Goal: Task Accomplishment & Management: Manage account settings

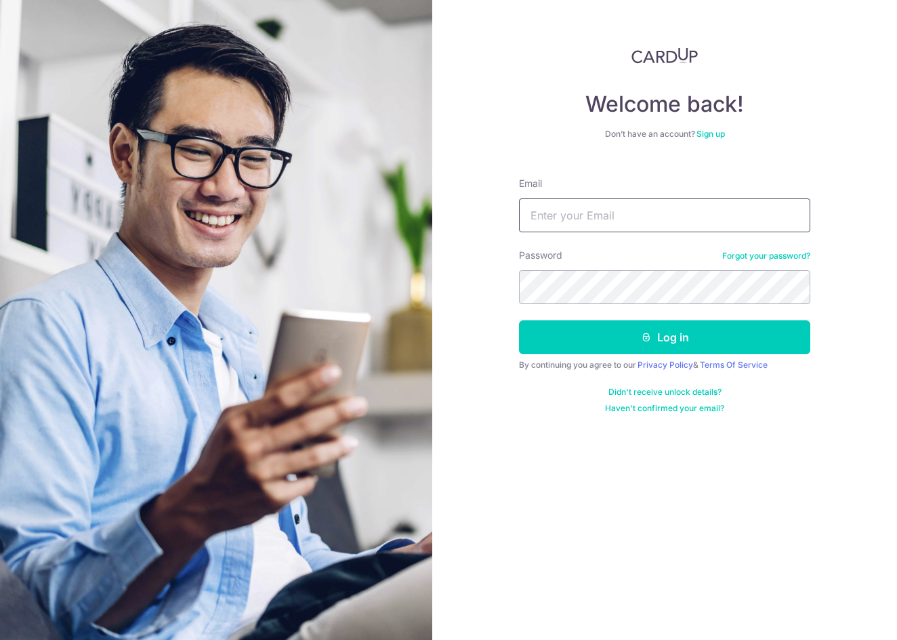
type input "Rhysngo@gmail.com"
click at [665, 337] on button "Log in" at bounding box center [664, 338] width 291 height 34
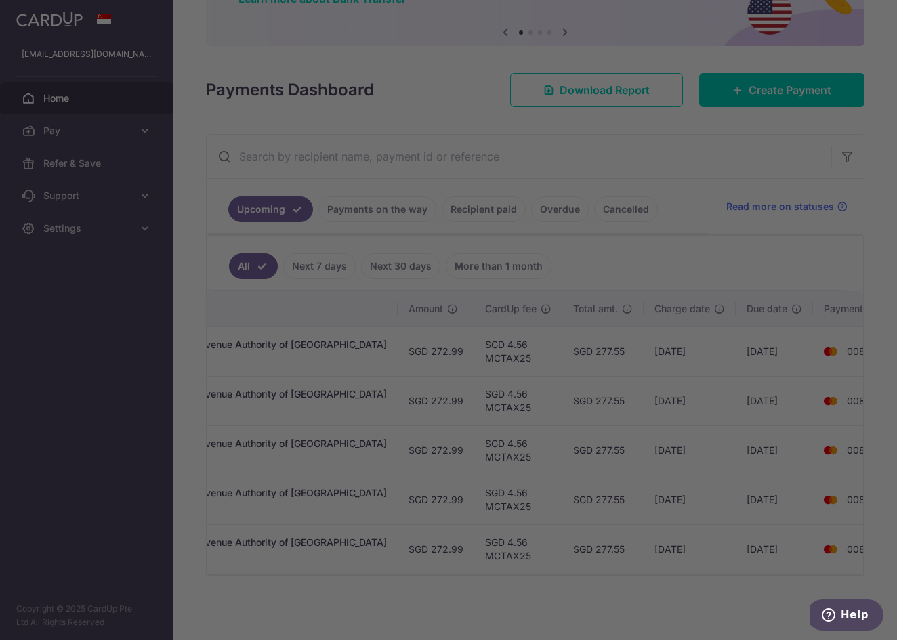
scroll to position [0, 386]
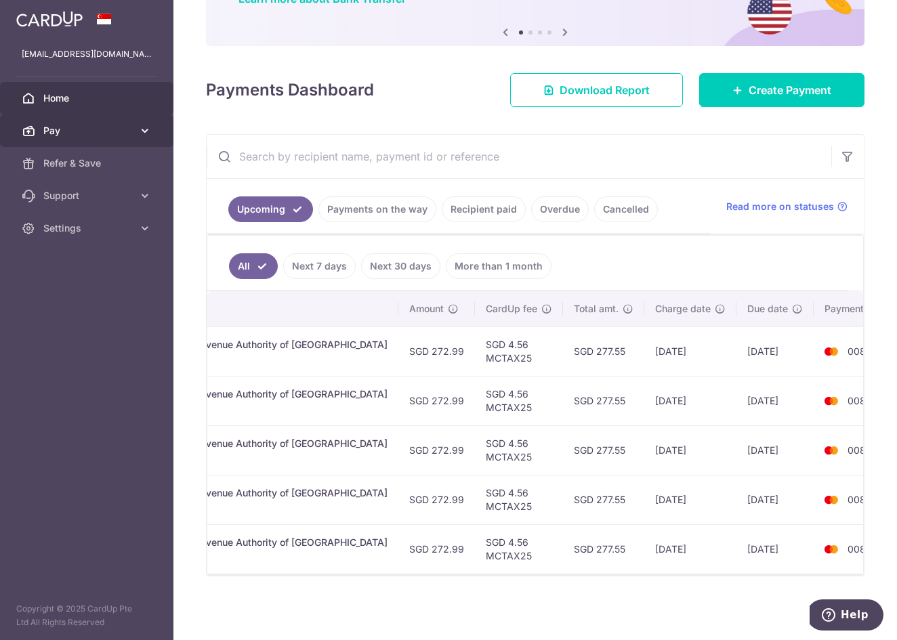
click at [109, 129] on span "Pay" at bounding box center [87, 131] width 89 height 14
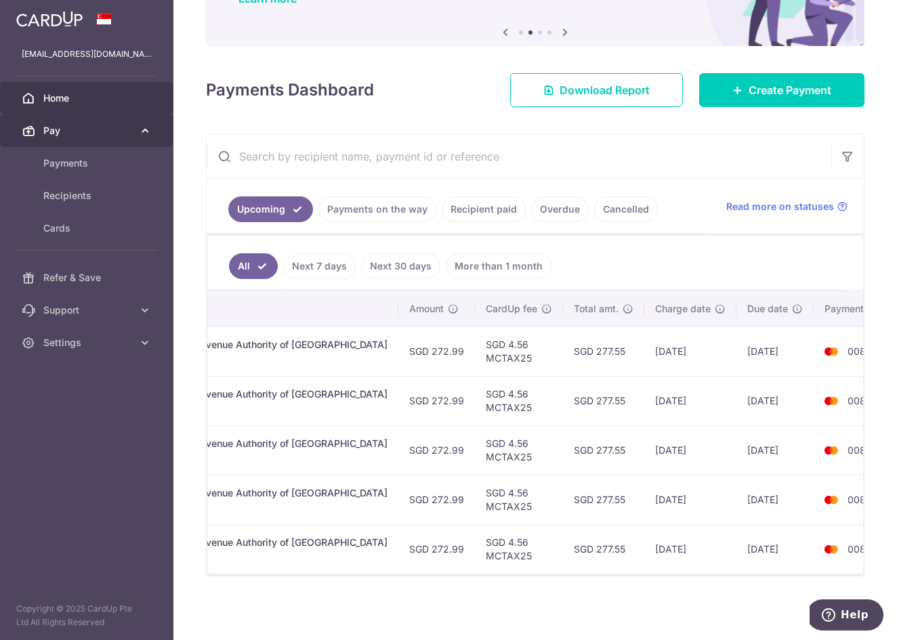
click at [109, 129] on span "Pay" at bounding box center [87, 131] width 89 height 14
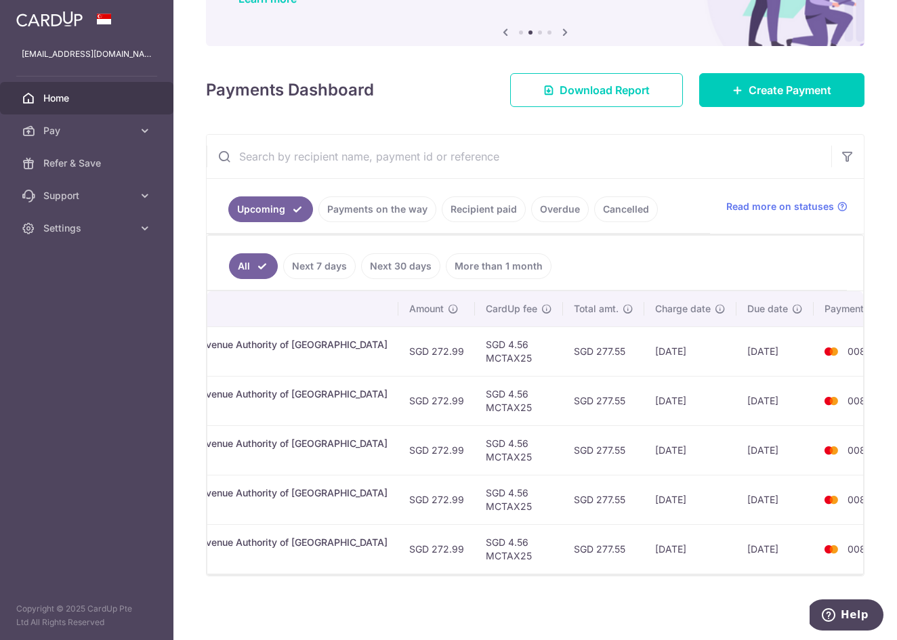
click at [737, 354] on td "[DATE]" at bounding box center [775, 351] width 77 height 49
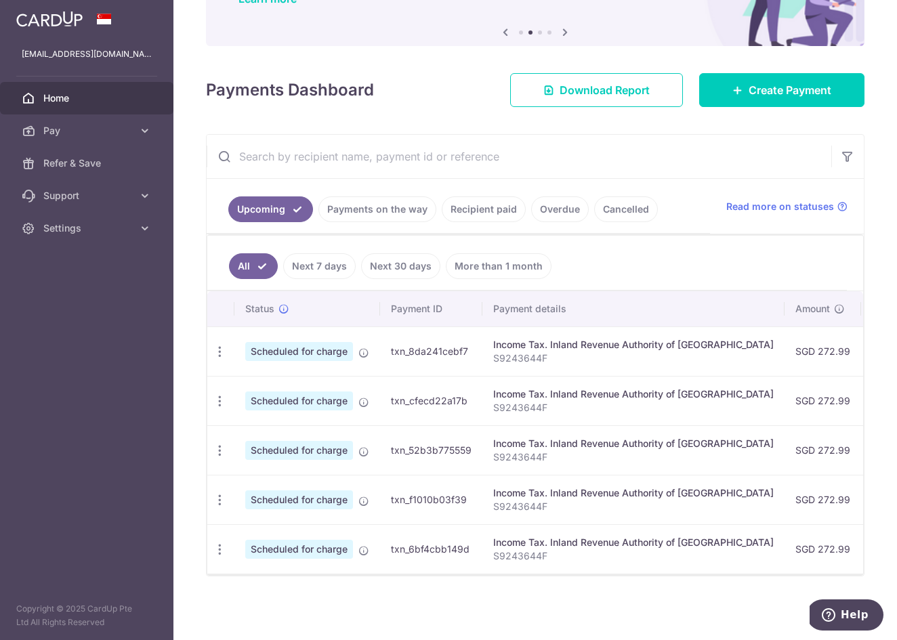
scroll to position [0, 0]
click at [221, 401] on icon "button" at bounding box center [220, 401] width 14 height 14
click at [306, 439] on span "Update payment" at bounding box center [292, 438] width 92 height 16
radio input "true"
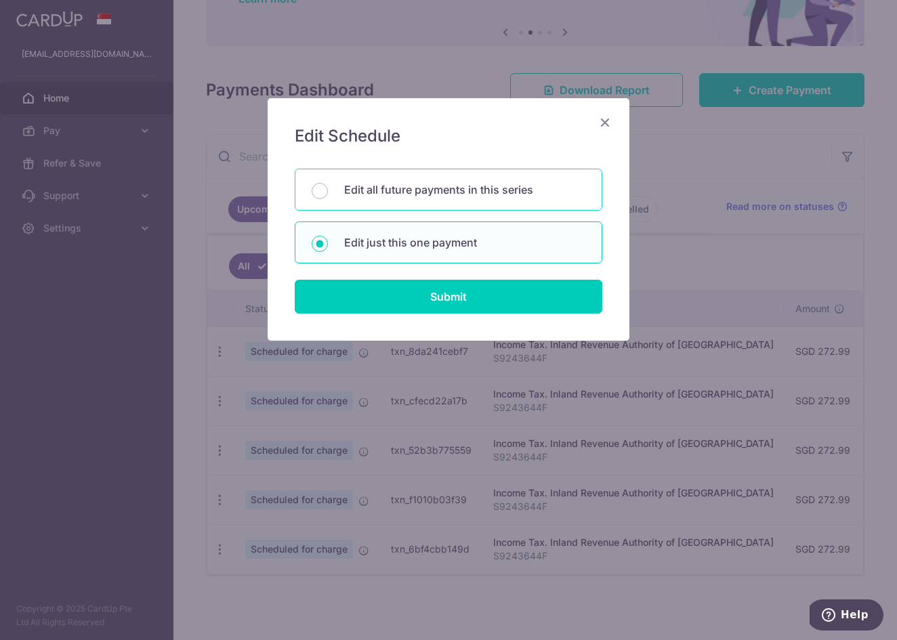
click at [455, 195] on p "Edit all future payments in this series" at bounding box center [464, 190] width 241 height 16
click at [328, 195] on input "Edit all future payments in this series" at bounding box center [320, 191] width 16 height 16
radio input "true"
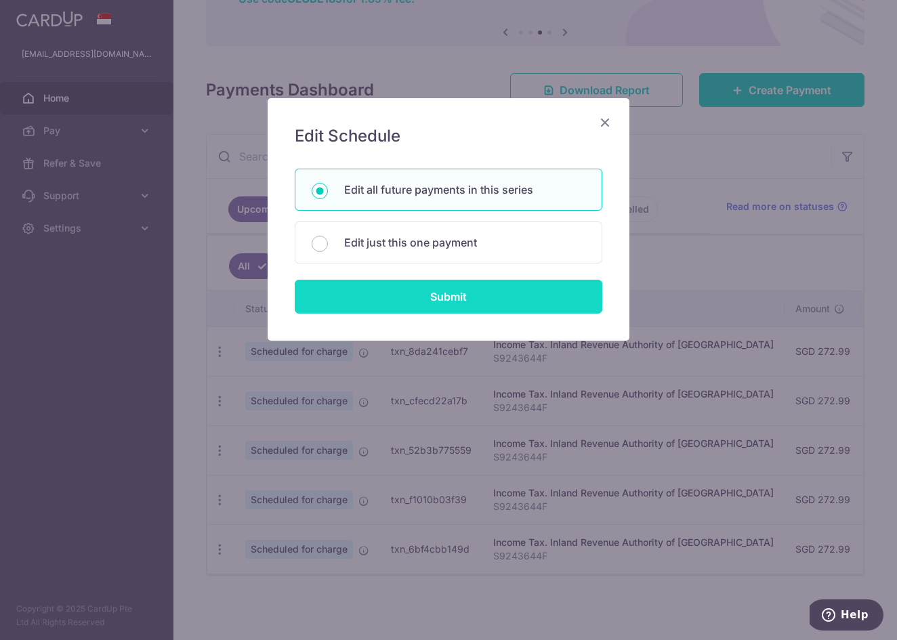
click at [455, 295] on input "Submit" at bounding box center [449, 297] width 308 height 34
radio input "true"
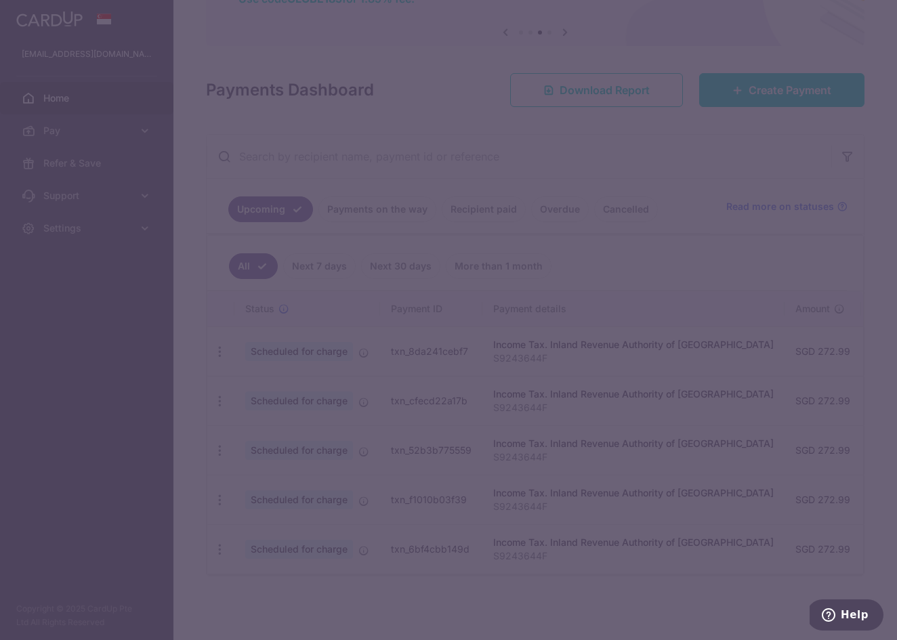
type input "272.99"
type input "S9243644F"
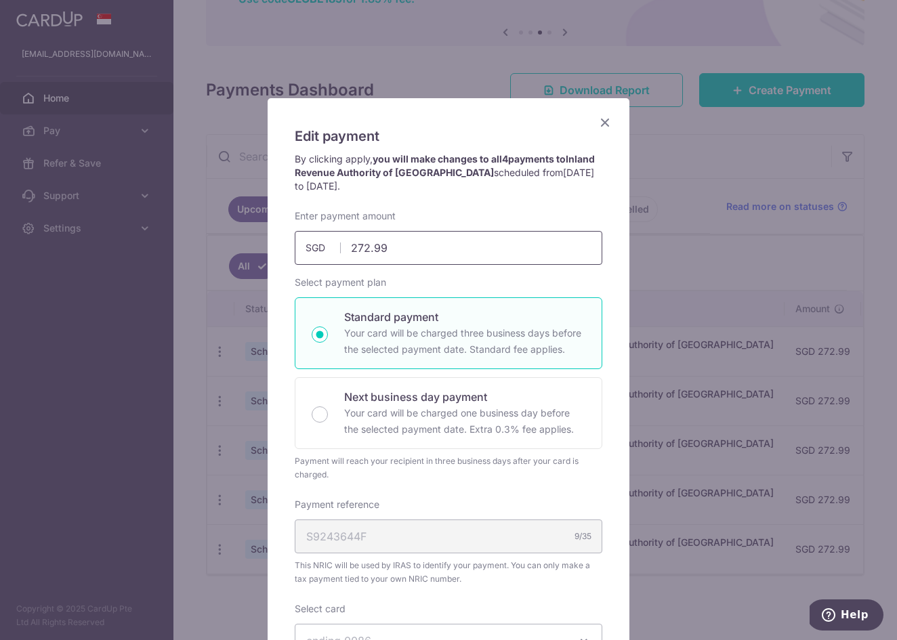
click at [439, 252] on input "272.99" at bounding box center [449, 248] width 308 height 34
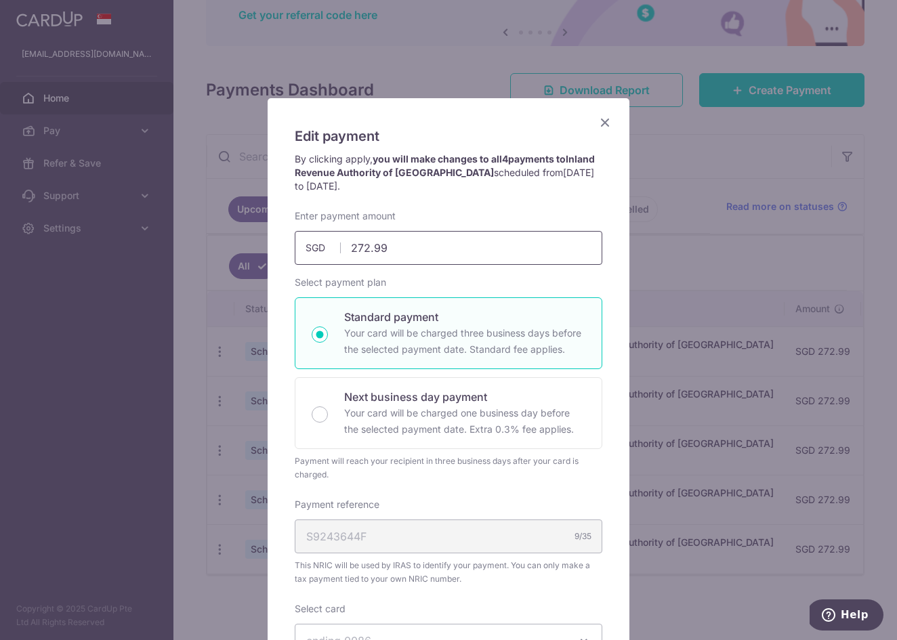
click at [369, 251] on input "272.99" at bounding box center [449, 248] width 308 height 34
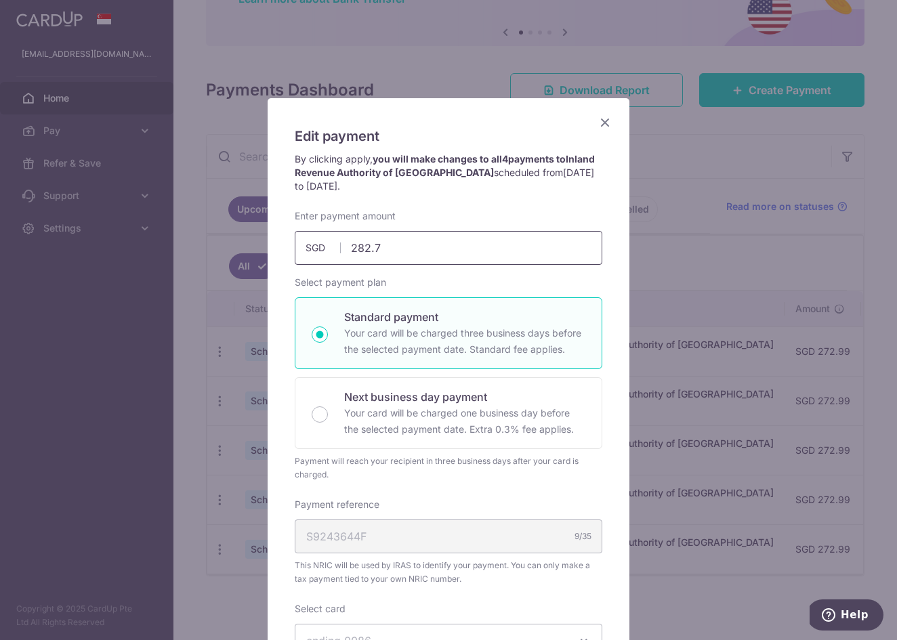
type input "282.70"
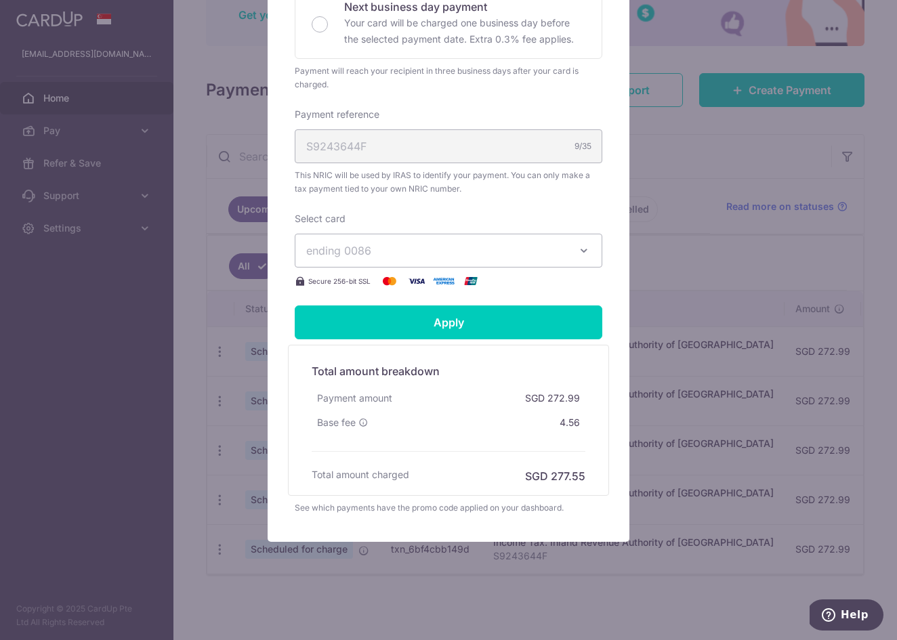
scroll to position [390, 0]
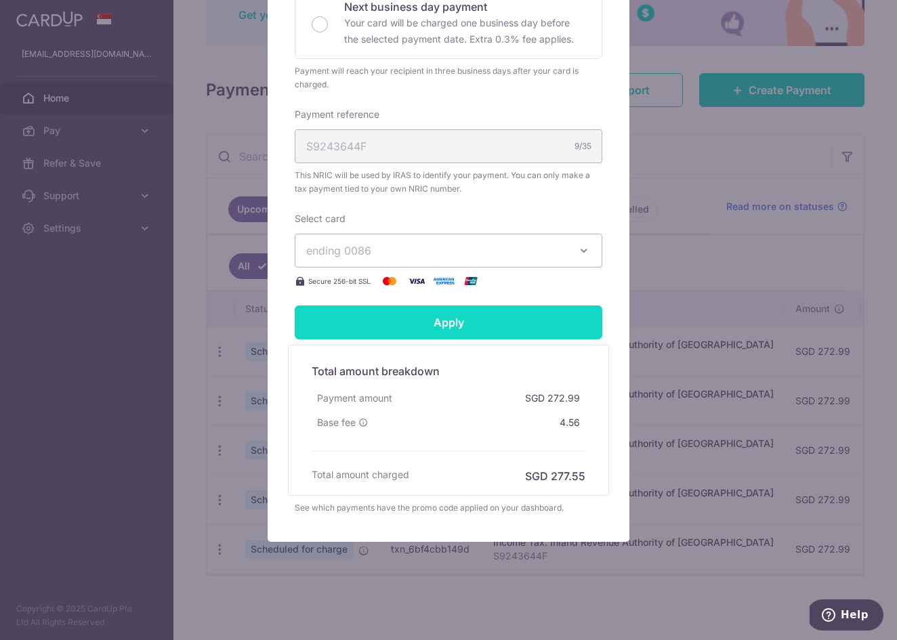
click at [475, 321] on form "By clicking apply, you will make changes to all 4 payments to Inland Revenue Au…" at bounding box center [449, 138] width 308 height 753
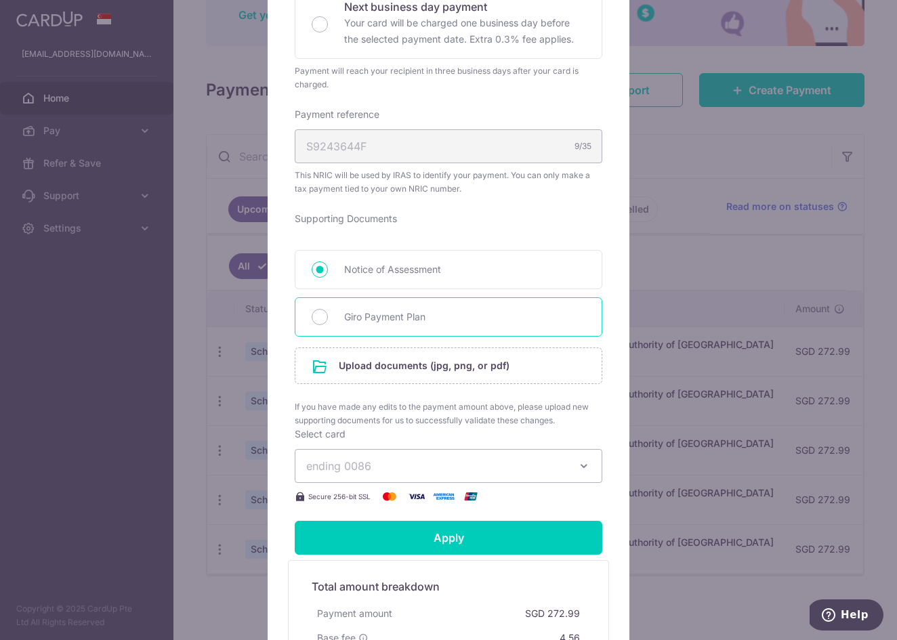
click at [475, 312] on span "Giro Payment Plan" at bounding box center [464, 317] width 241 height 16
click at [328, 312] on input "Giro Payment Plan" at bounding box center [320, 317] width 16 height 16
radio input "true"
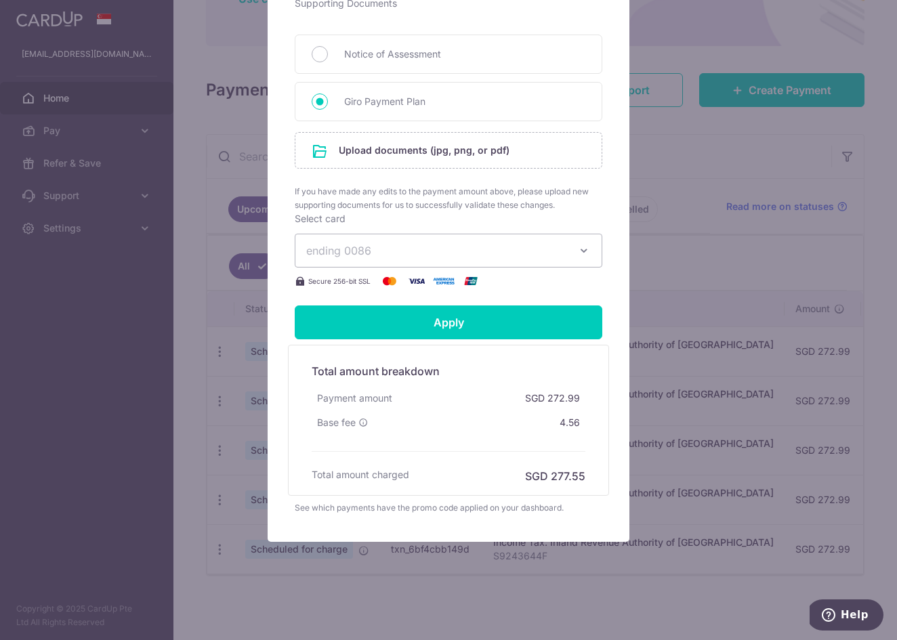
scroll to position [606, 0]
click at [476, 159] on input "file" at bounding box center [448, 150] width 306 height 35
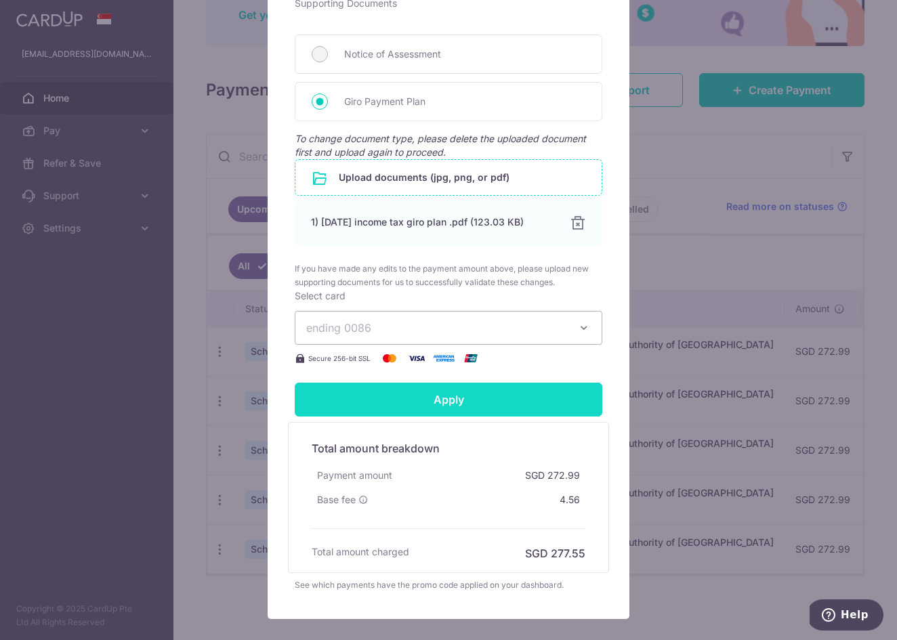
click at [519, 403] on input "Apply" at bounding box center [449, 400] width 308 height 34
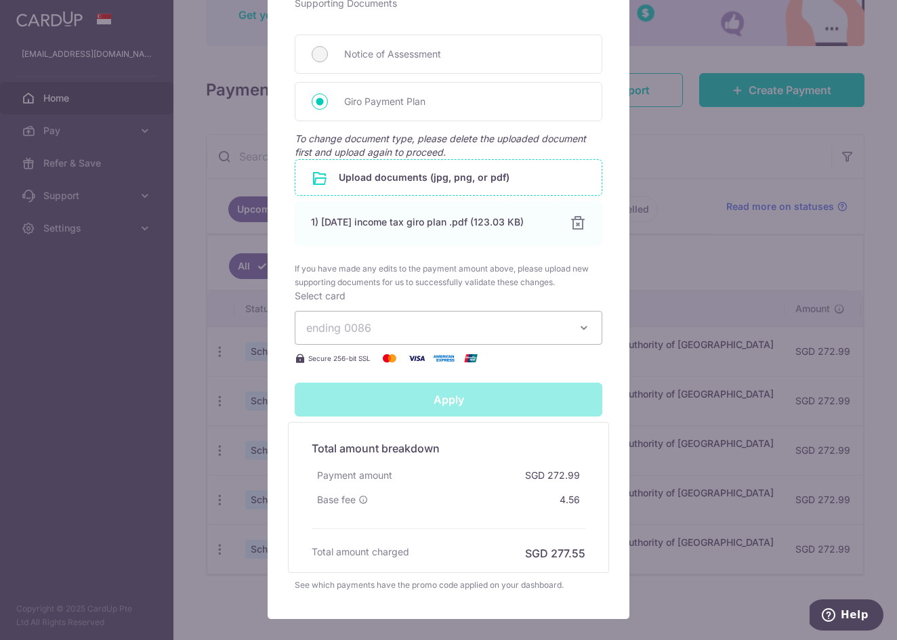
type input "Successfully Applied"
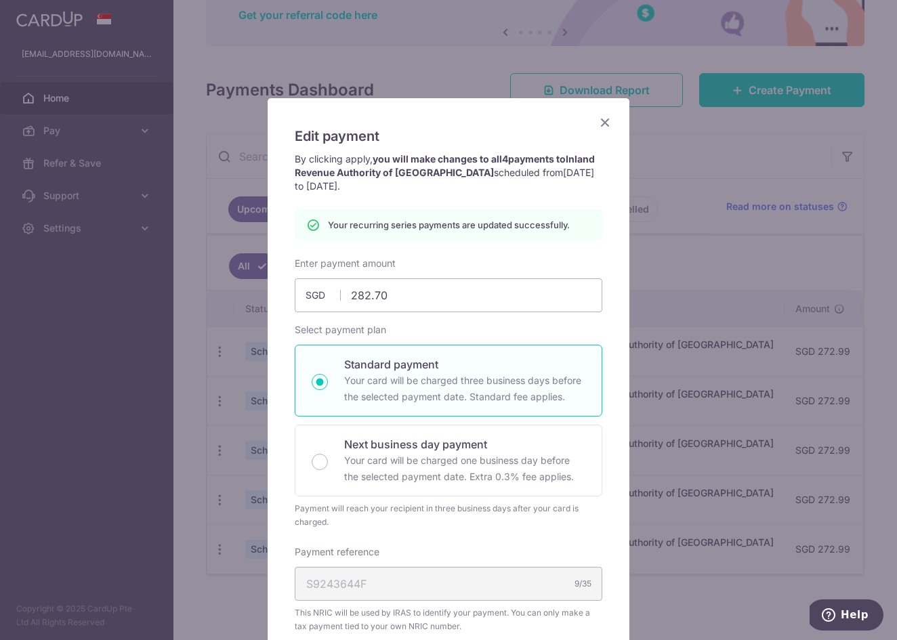
scroll to position [0, 0]
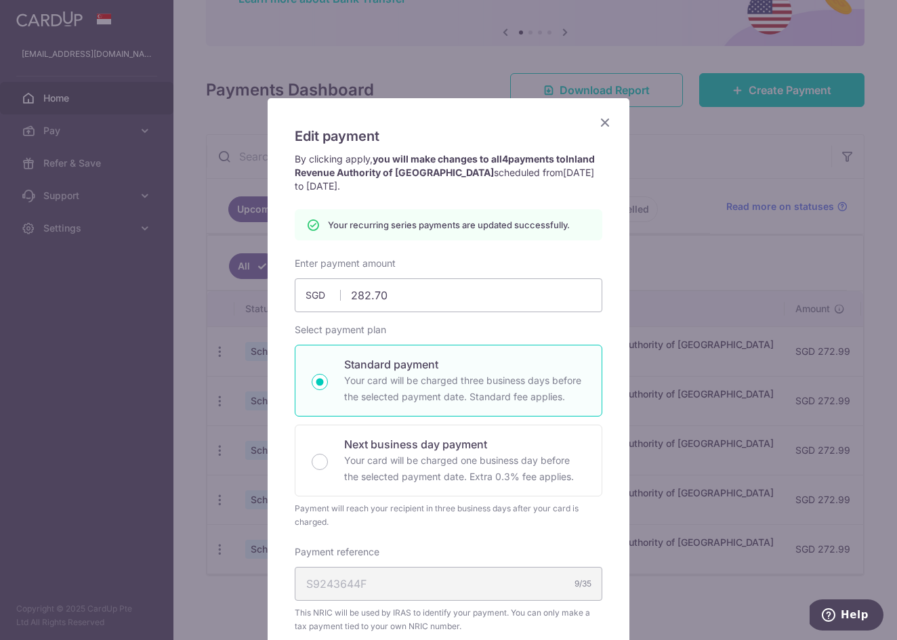
click at [606, 127] on icon "Close" at bounding box center [605, 122] width 16 height 17
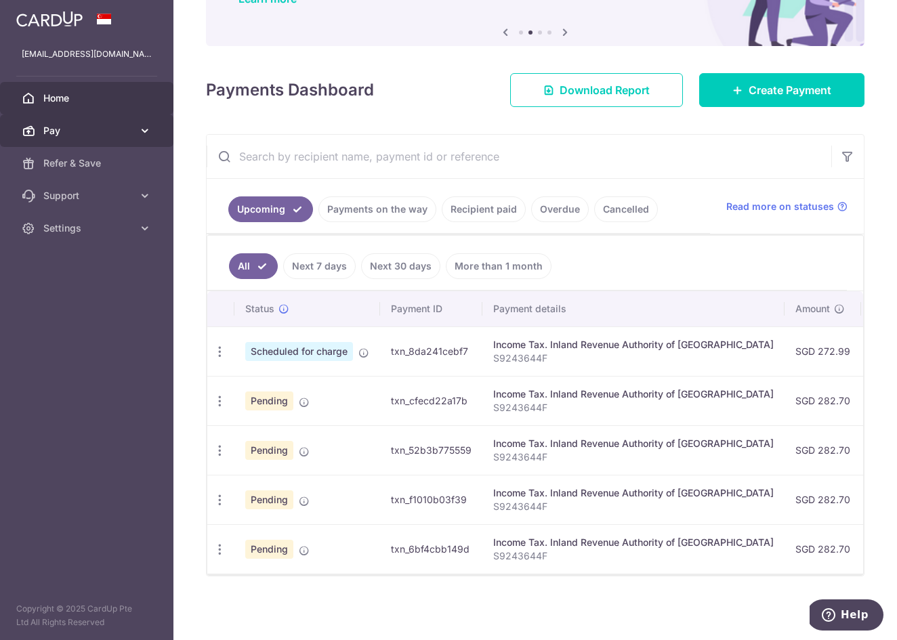
click at [94, 137] on span "Pay" at bounding box center [87, 131] width 89 height 14
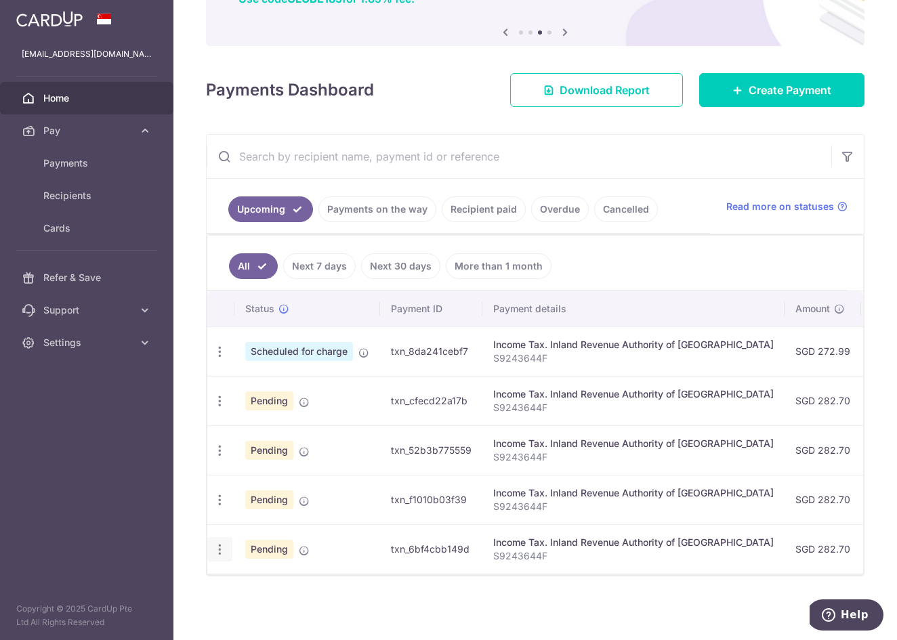
click at [222, 560] on div "Update payment Cancel payment Upload doc" at bounding box center [219, 549] width 25 height 25
click at [220, 554] on icon "button" at bounding box center [220, 550] width 14 height 14
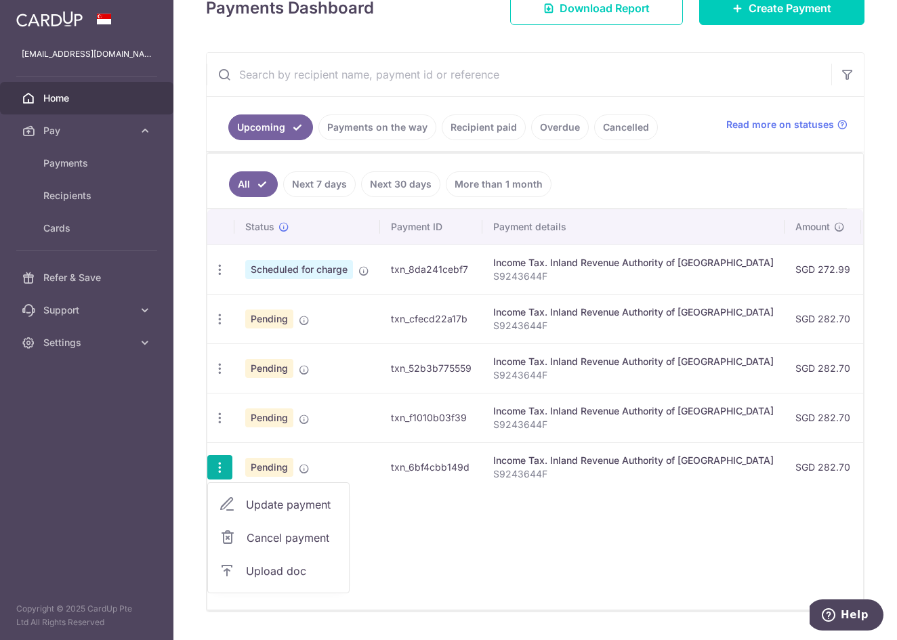
scroll to position [218, 0]
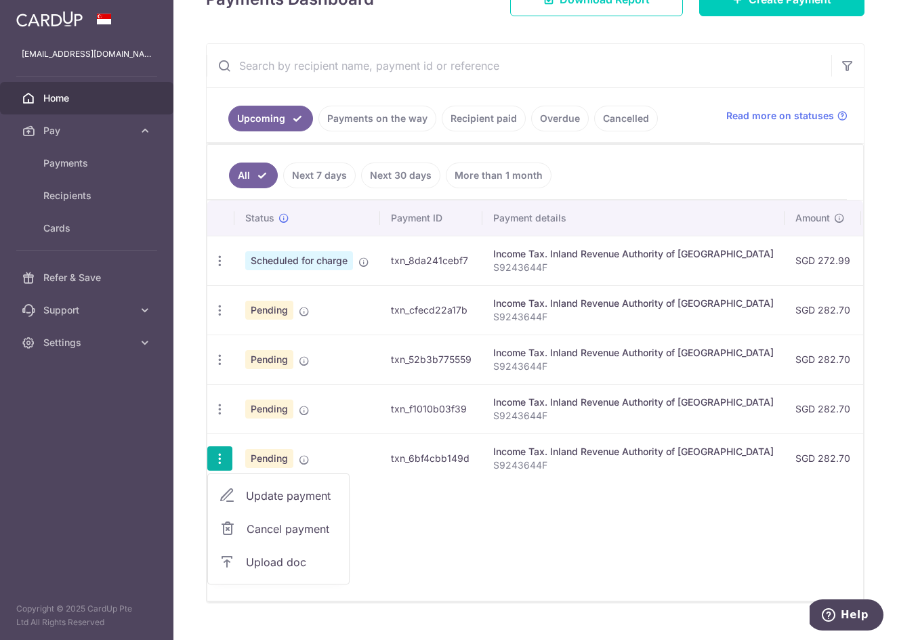
click at [316, 499] on span "Update payment" at bounding box center [292, 496] width 92 height 16
radio input "true"
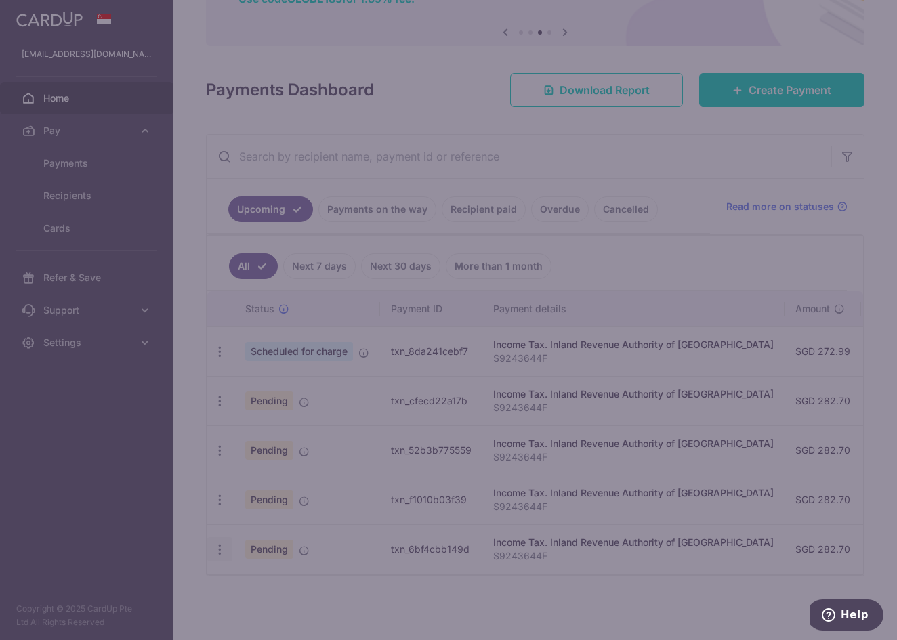
type input "282.70"
type input "[DATE]"
type input "S9243644F"
type input "MCTAX25"
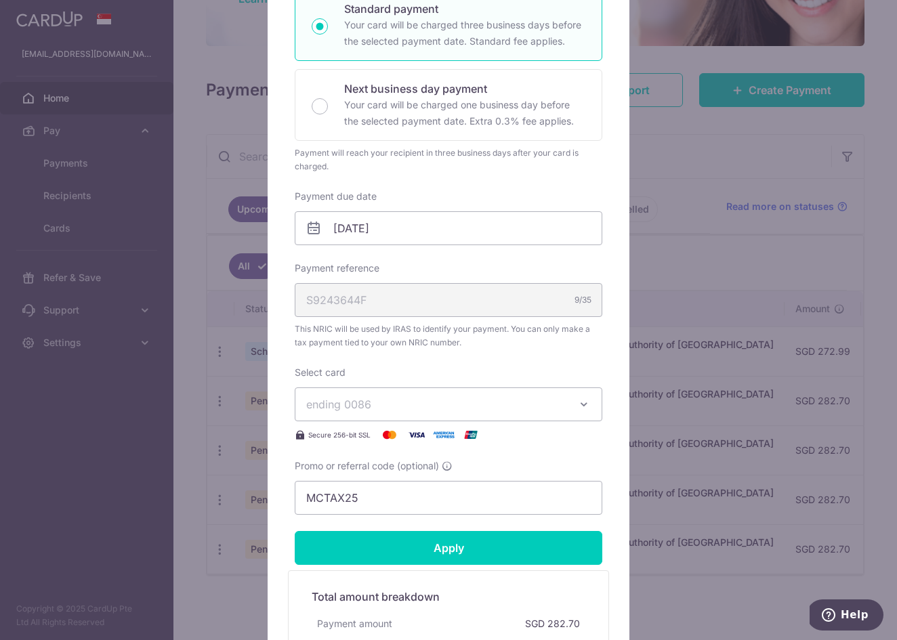
scroll to position [253, 0]
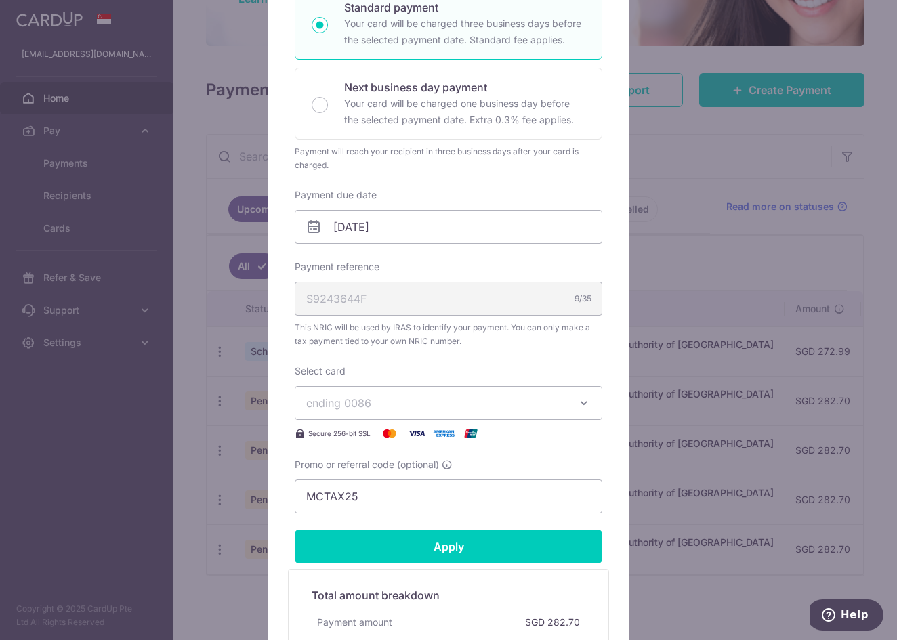
click at [190, 453] on div "Edit payment By clicking apply, you will make changes to all payments to Inland…" at bounding box center [448, 320] width 897 height 640
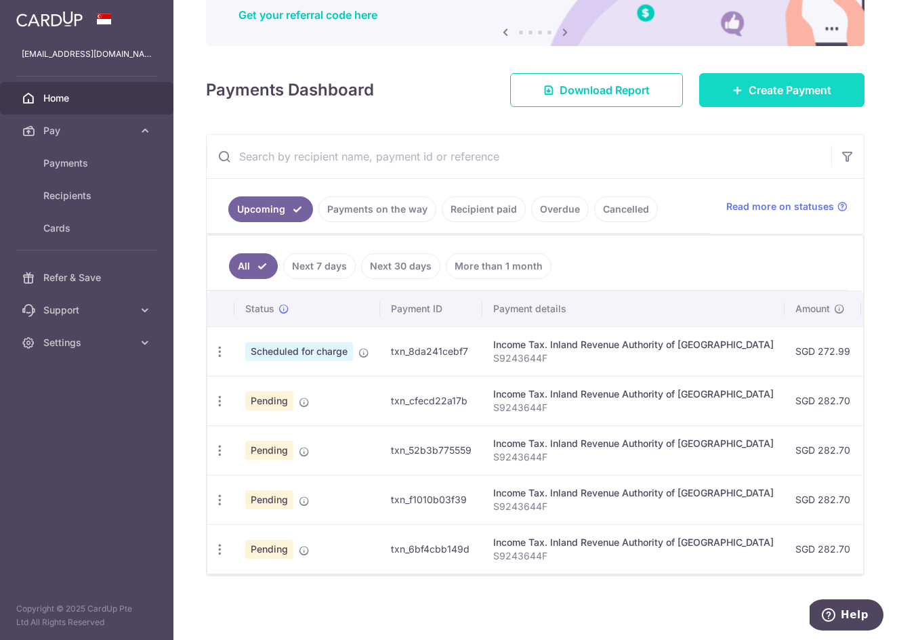
click at [785, 100] on link "Create Payment" at bounding box center [781, 90] width 165 height 34
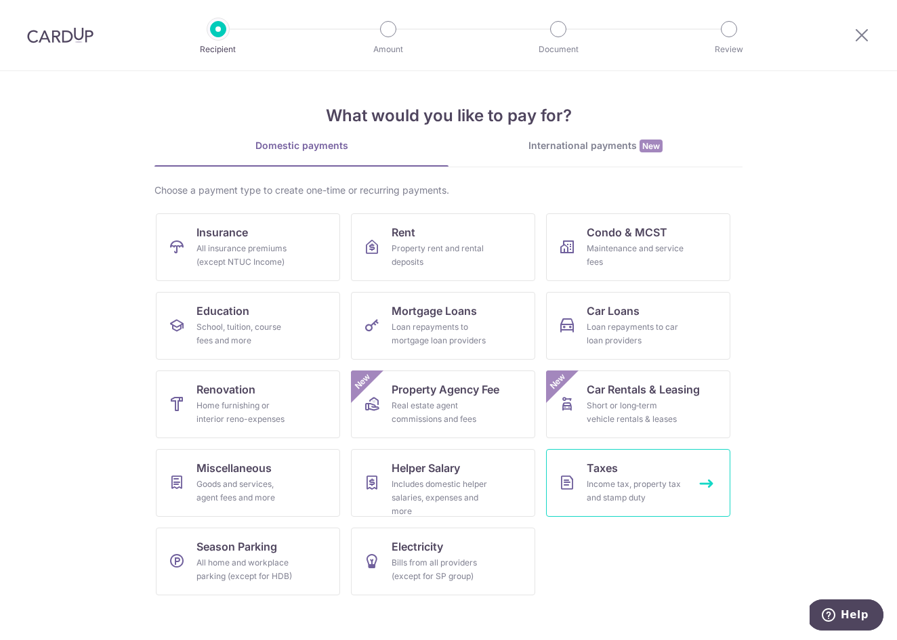
click at [575, 479] on icon at bounding box center [567, 483] width 16 height 16
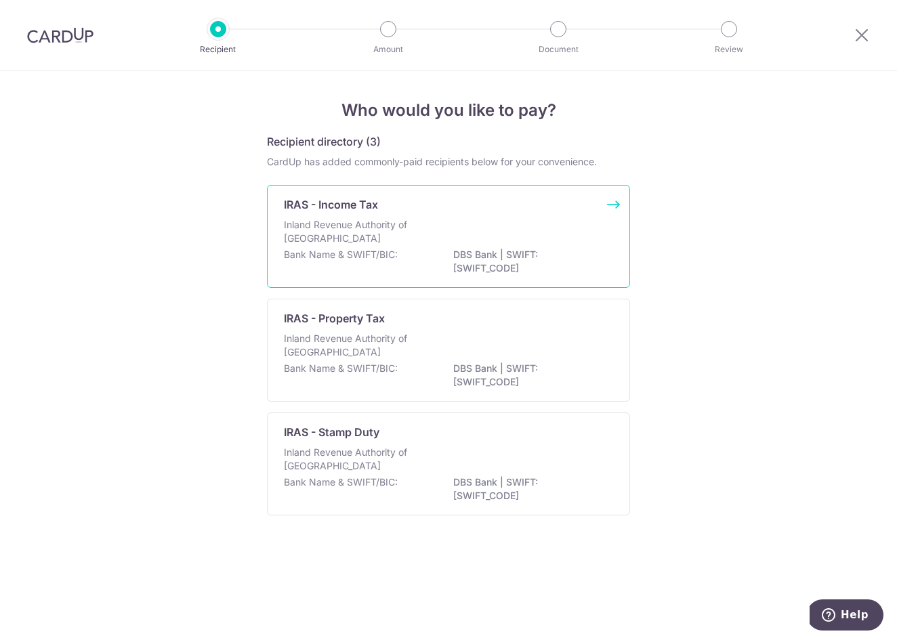
click at [440, 274] on div "Bank Name & SWIFT/BIC: DBS Bank | SWIFT: [SWIFT_CODE]" at bounding box center [448, 262] width 329 height 28
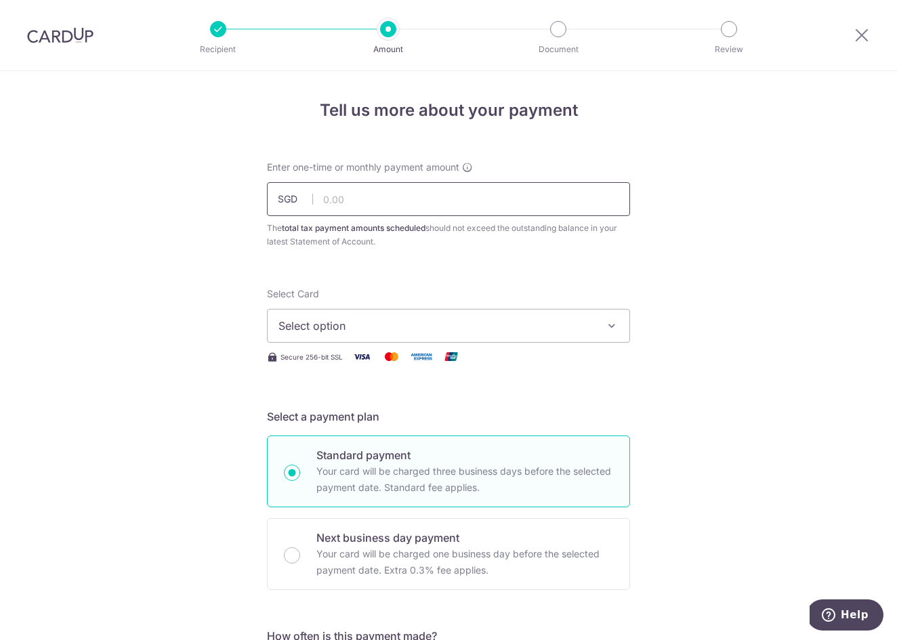
click at [409, 203] on input "text" at bounding box center [448, 199] width 363 height 34
type input "282.67"
click at [332, 333] on span "Select option" at bounding box center [437, 326] width 316 height 16
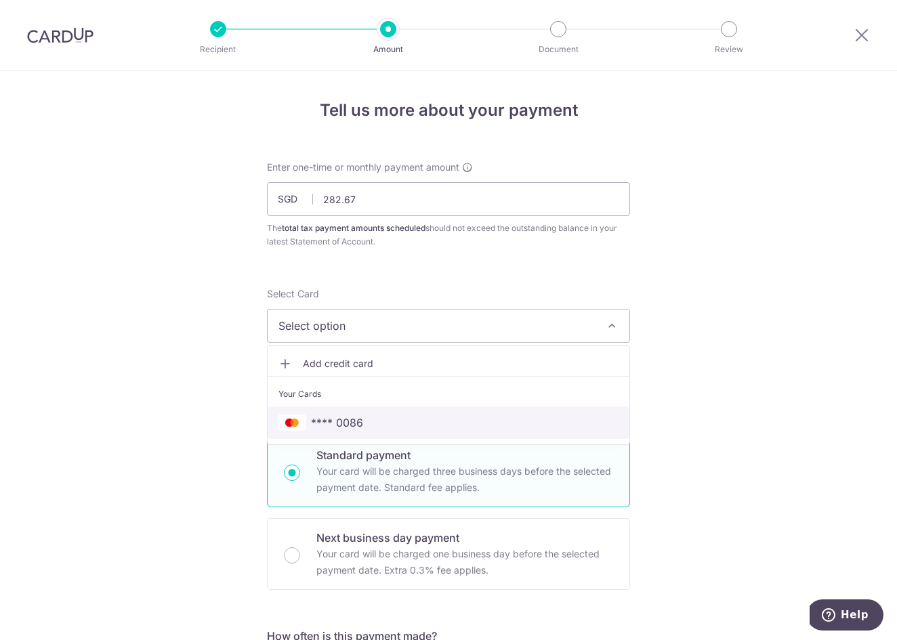
click at [390, 408] on link "**** 0086" at bounding box center [449, 423] width 362 height 33
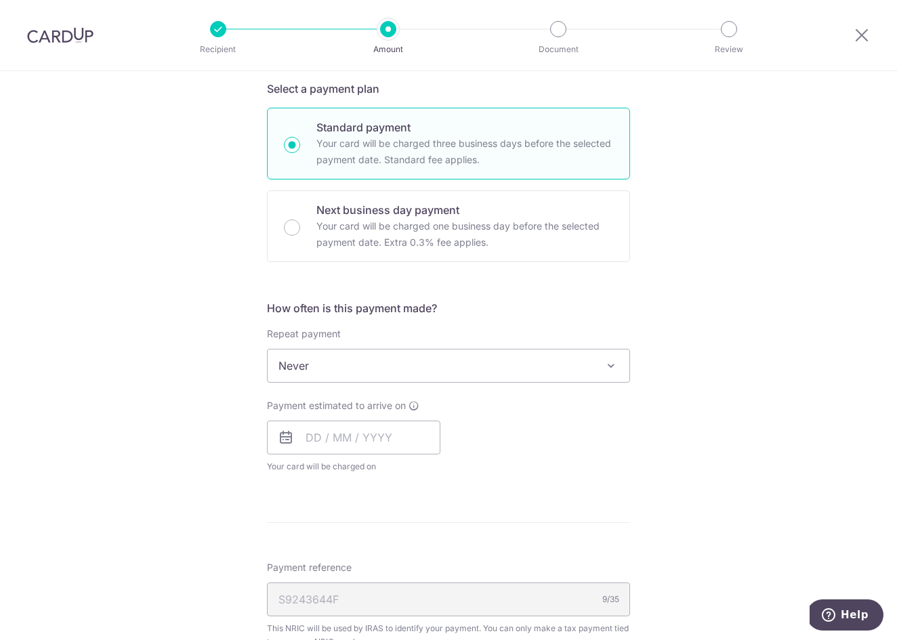
scroll to position [329, 0]
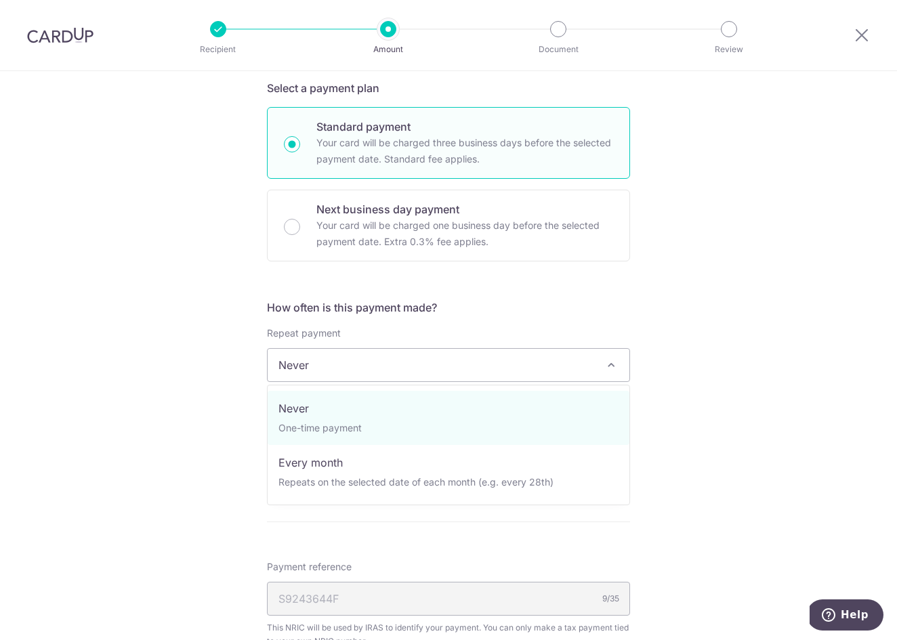
click at [588, 371] on span "Never" at bounding box center [449, 365] width 362 height 33
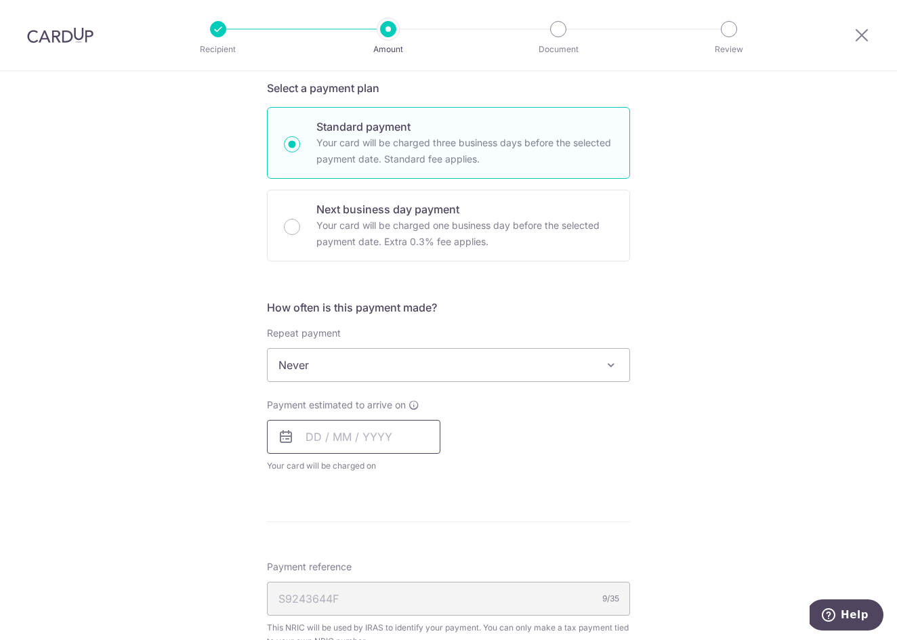
click at [387, 435] on input "text" at bounding box center [353, 437] width 173 height 34
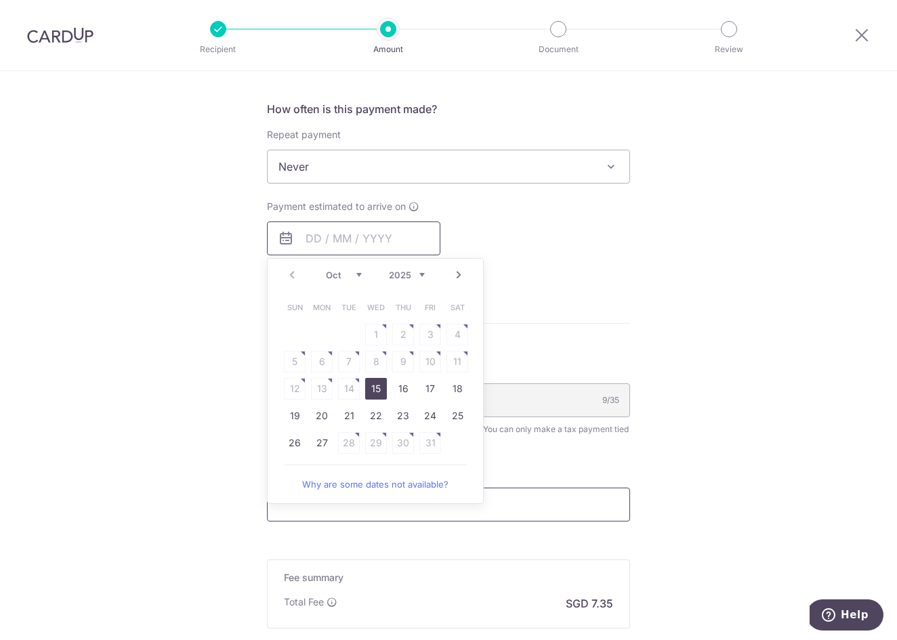
scroll to position [530, 0]
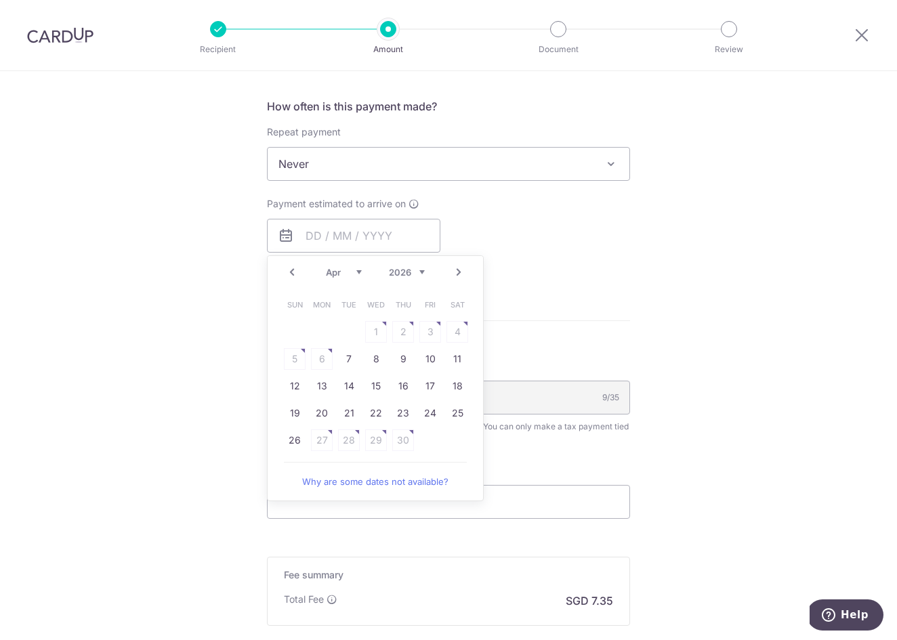
click at [408, 330] on table "Sun Mon Tue Wed Thu Fri Sat 1 2 3 4 5 6 7 8 9 10 11 12 13 14 15 16 17 18 19 20 …" at bounding box center [376, 372] width 190 height 163
click at [358, 490] on link "Why are some dates not available?" at bounding box center [375, 481] width 183 height 27
click at [867, 39] on icon at bounding box center [862, 34] width 16 height 17
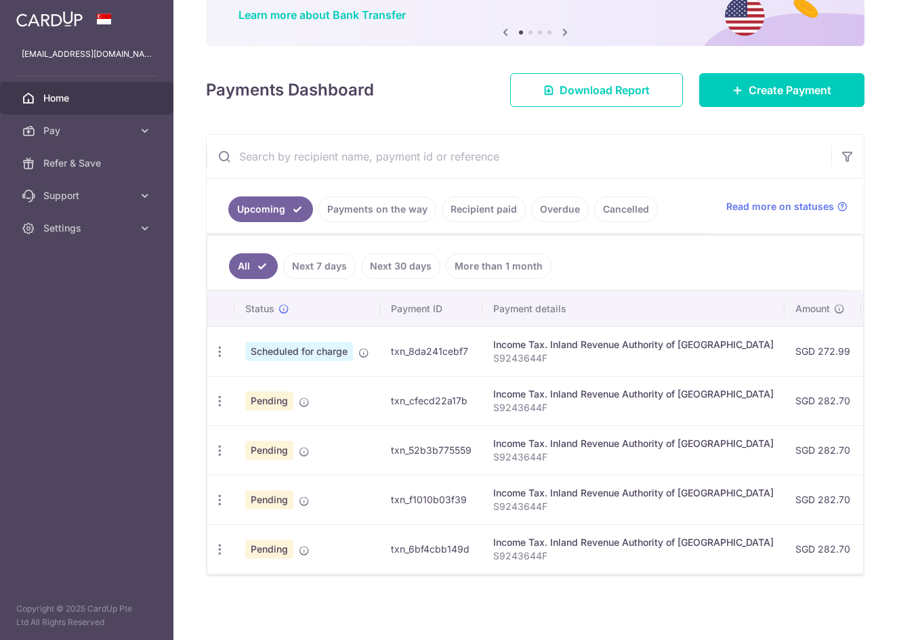
scroll to position [111, 0]
click at [735, 329] on td "Income Tax. Inland Revenue Authority of Singapore S9243644F" at bounding box center [634, 351] width 302 height 49
click at [93, 134] on span "Pay" at bounding box center [87, 131] width 89 height 14
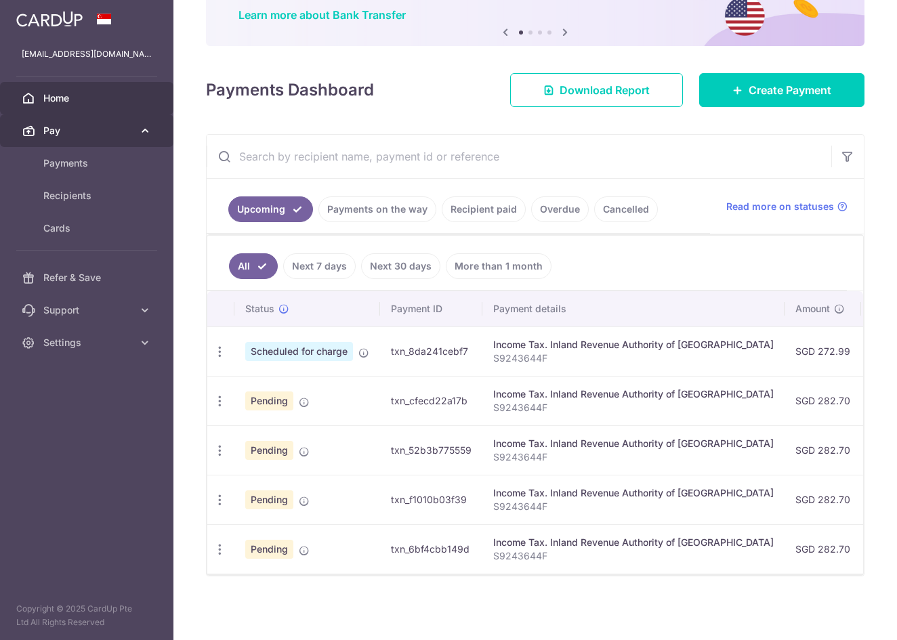
click at [100, 137] on span "Pay" at bounding box center [87, 131] width 89 height 14
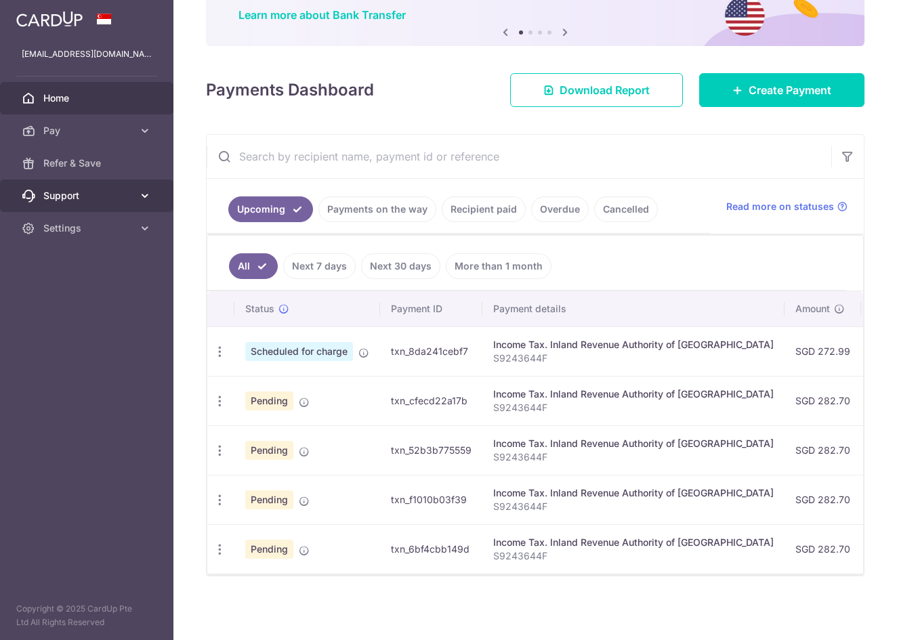
click at [148, 201] on icon at bounding box center [145, 196] width 14 height 14
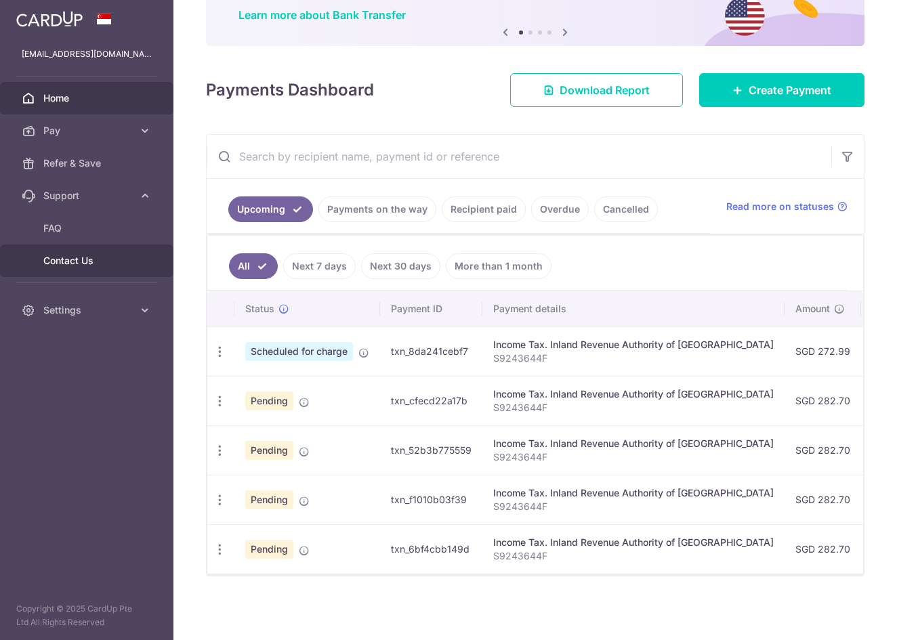
click at [113, 271] on link "Contact Us" at bounding box center [86, 261] width 173 height 33
drag, startPoint x: 619, startPoint y: 510, endPoint x: 636, endPoint y: 275, distance: 235.7
click at [636, 275] on ul "All Next 7 days Next 30 days More than 1 month" at bounding box center [527, 263] width 640 height 55
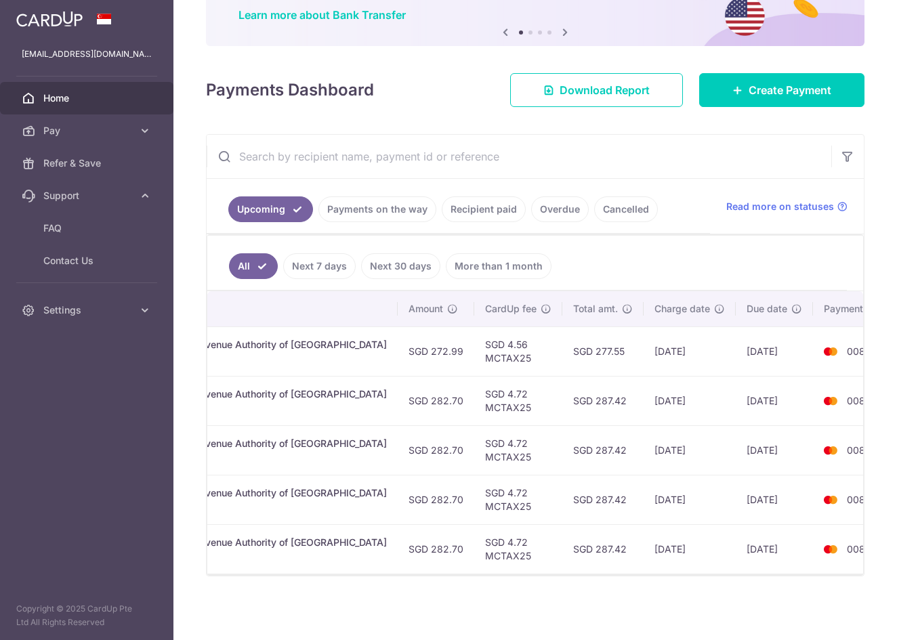
scroll to position [0, 386]
click at [445, 92] on div "Payments Dashboard Download Report Create Payment" at bounding box center [535, 87] width 659 height 39
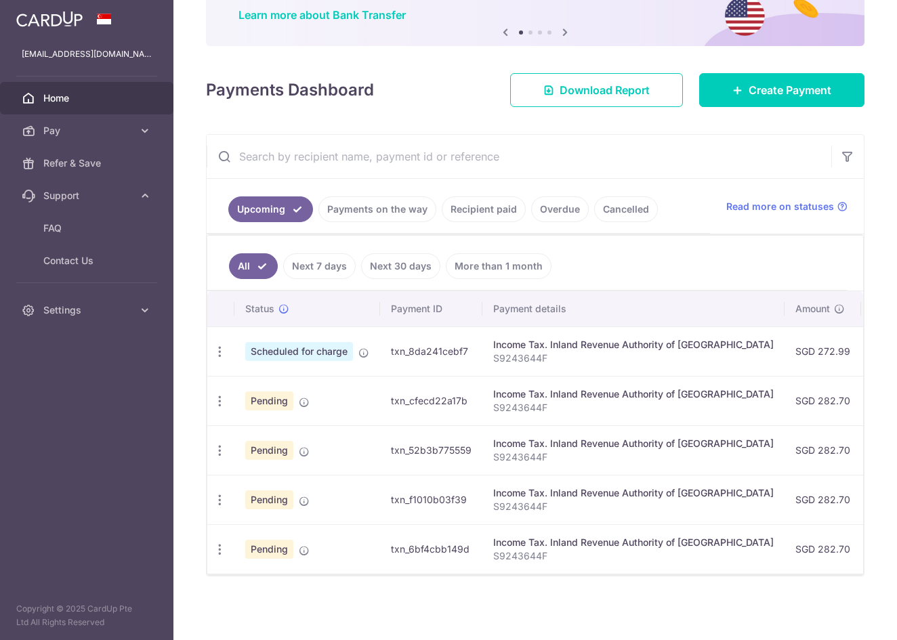
scroll to position [111, 0]
click at [106, 271] on link "Contact Us" at bounding box center [86, 261] width 173 height 33
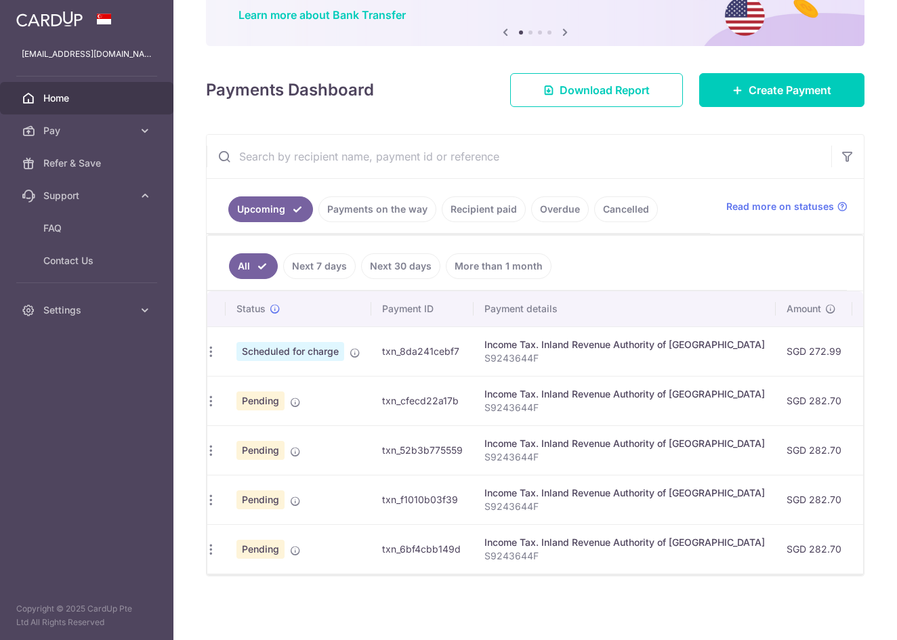
scroll to position [0, 0]
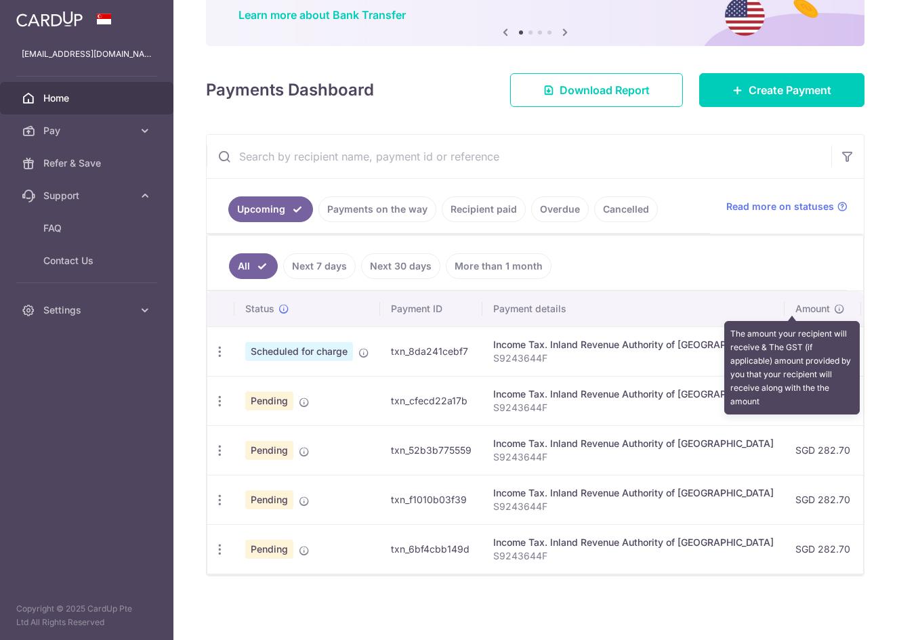
click at [834, 308] on icon at bounding box center [839, 309] width 11 height 11
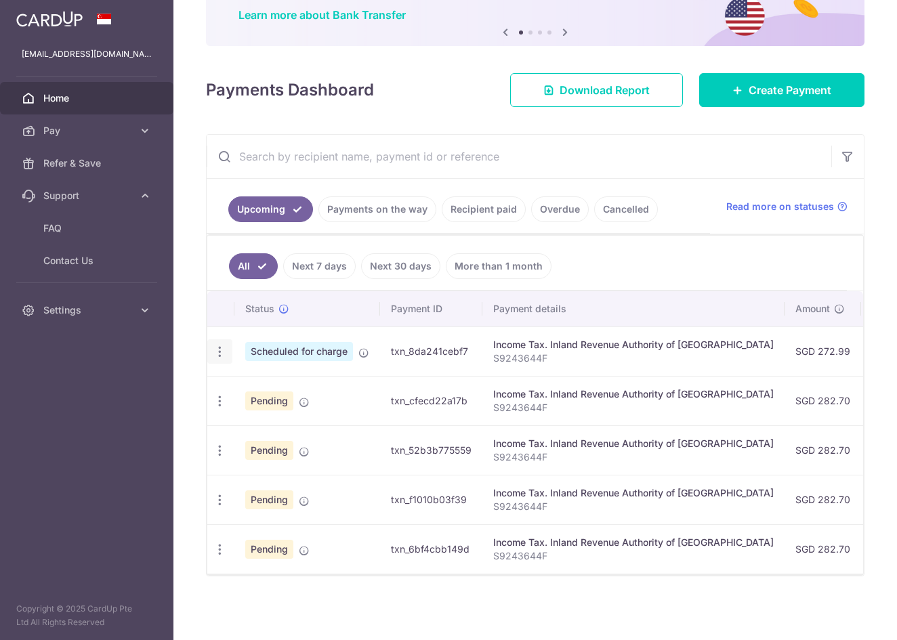
click at [223, 349] on icon "button" at bounding box center [220, 352] width 14 height 14
click at [264, 390] on span "Update payment" at bounding box center [292, 389] width 92 height 16
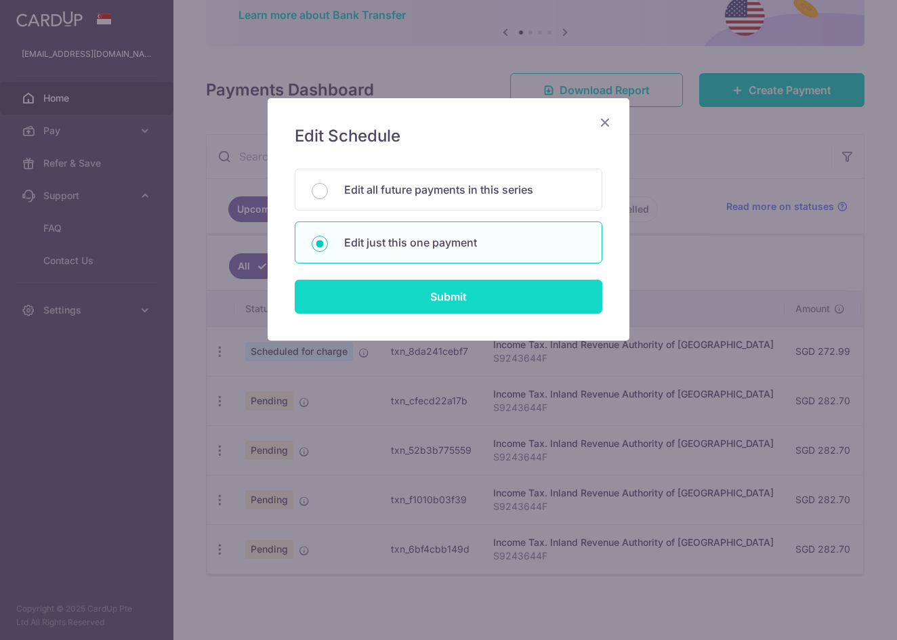
click at [356, 295] on input "Submit" at bounding box center [449, 297] width 308 height 34
radio input "true"
type input "272.99"
type input "[DATE]"
type input "S9243644F"
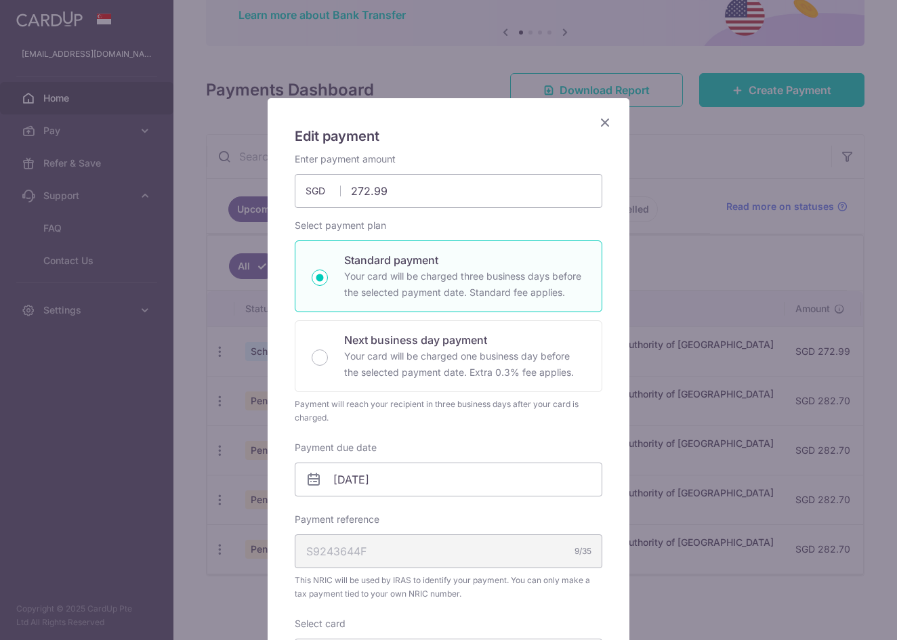
type input "MCTAX25"
click at [366, 192] on input "272.99" at bounding box center [449, 191] width 308 height 34
click at [420, 202] on input "282.99" at bounding box center [449, 191] width 308 height 34
type input "282.70"
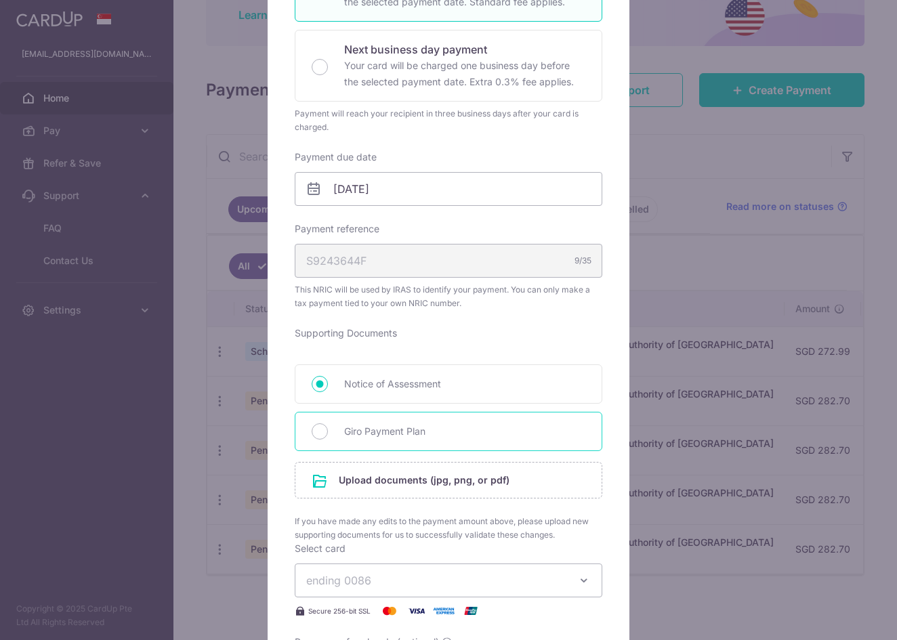
scroll to position [294, 0]
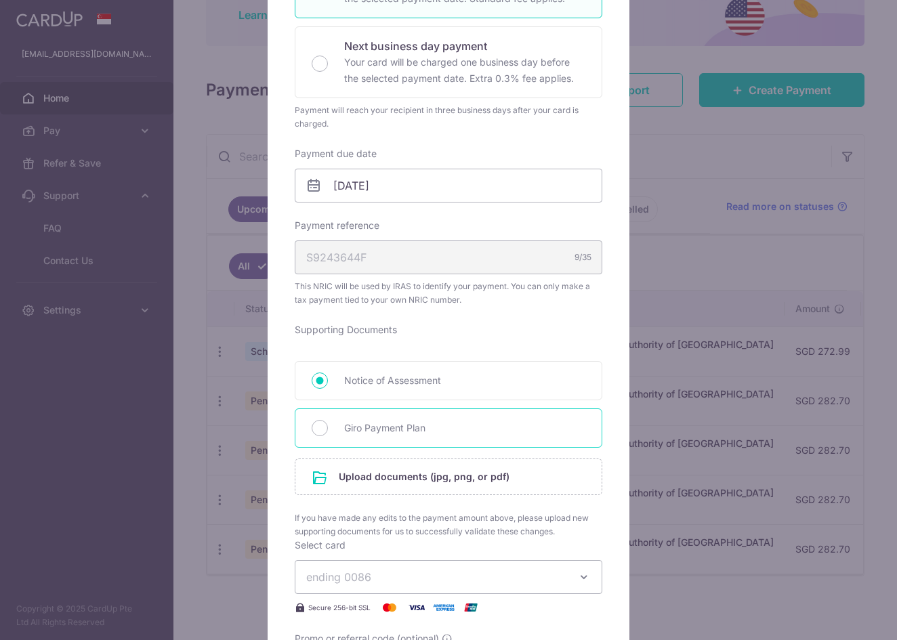
click at [477, 427] on span "Giro Payment Plan" at bounding box center [464, 428] width 241 height 16
click at [328, 427] on input "Giro Payment Plan" at bounding box center [320, 428] width 16 height 16
radio input "true"
click at [472, 475] on input "file" at bounding box center [448, 476] width 306 height 35
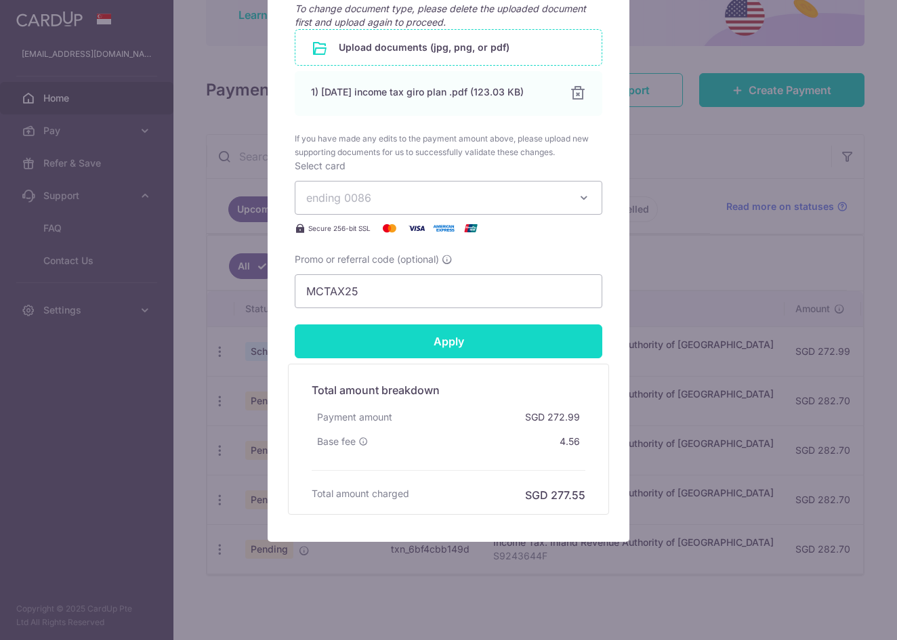
scroll to position [751, 0]
click at [480, 338] on input "Apply" at bounding box center [449, 342] width 308 height 34
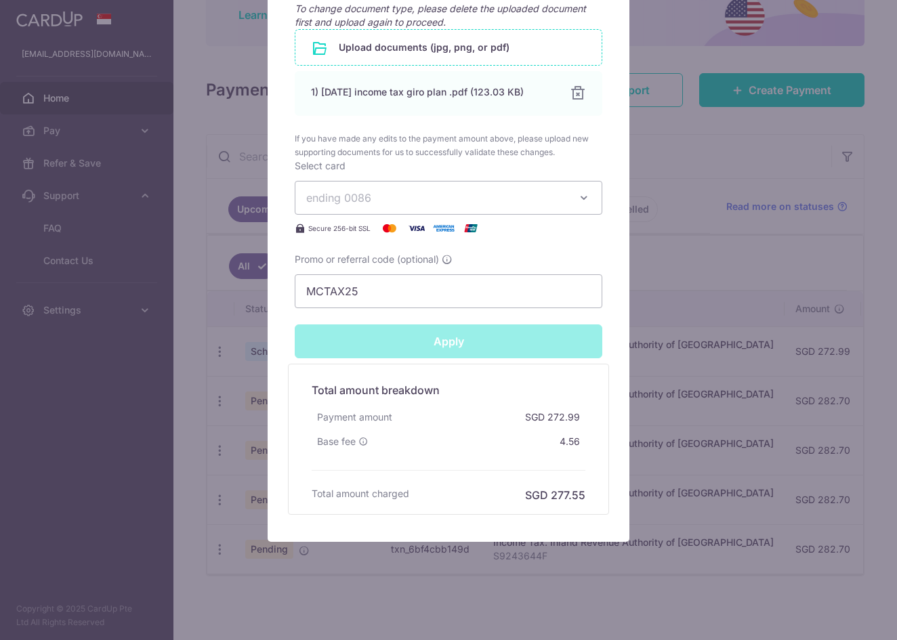
type input "Successfully Applied"
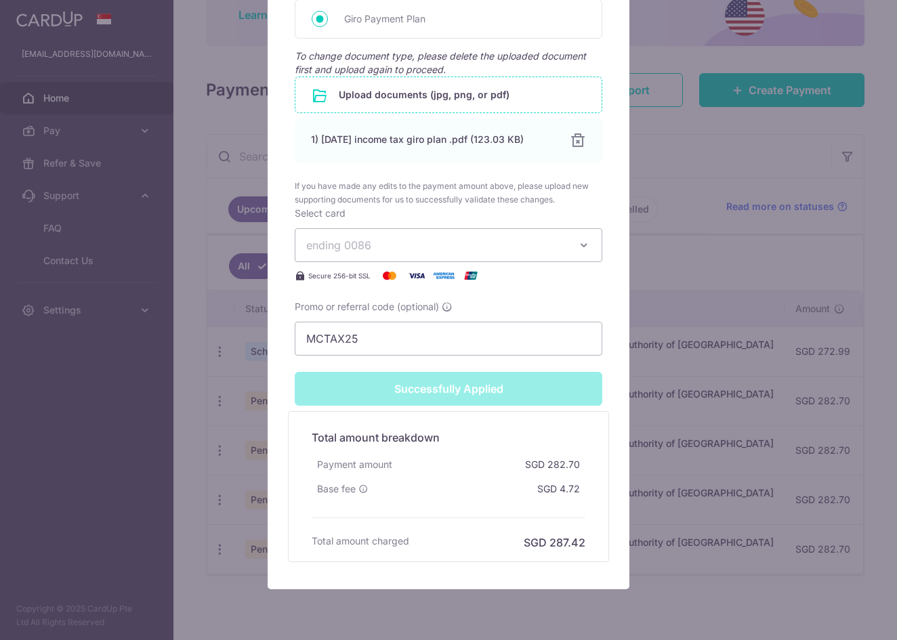
click at [684, 262] on div "Edit payment By clicking apply, you will make changes to all payments to Inland…" at bounding box center [448, 320] width 897 height 640
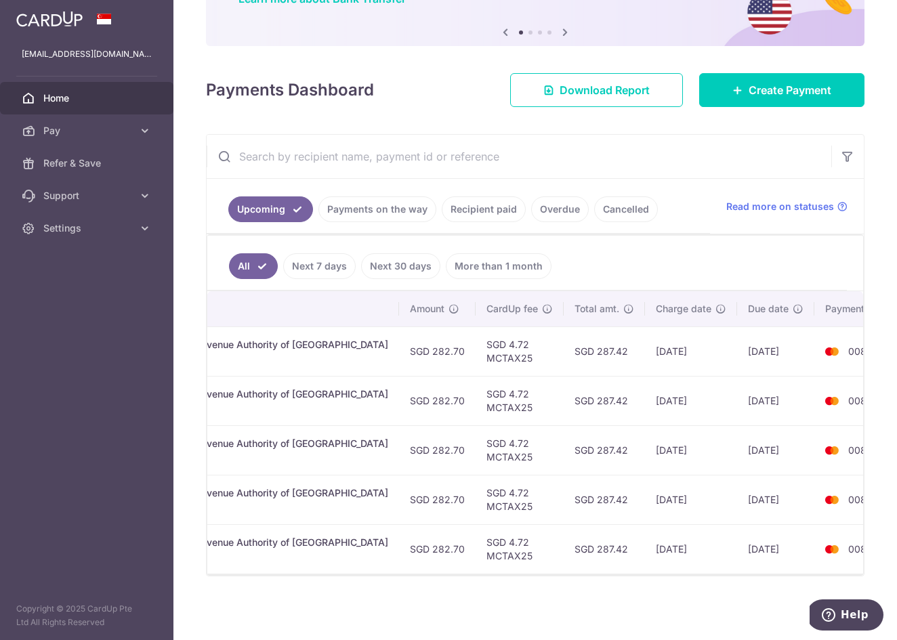
scroll to position [0, 325]
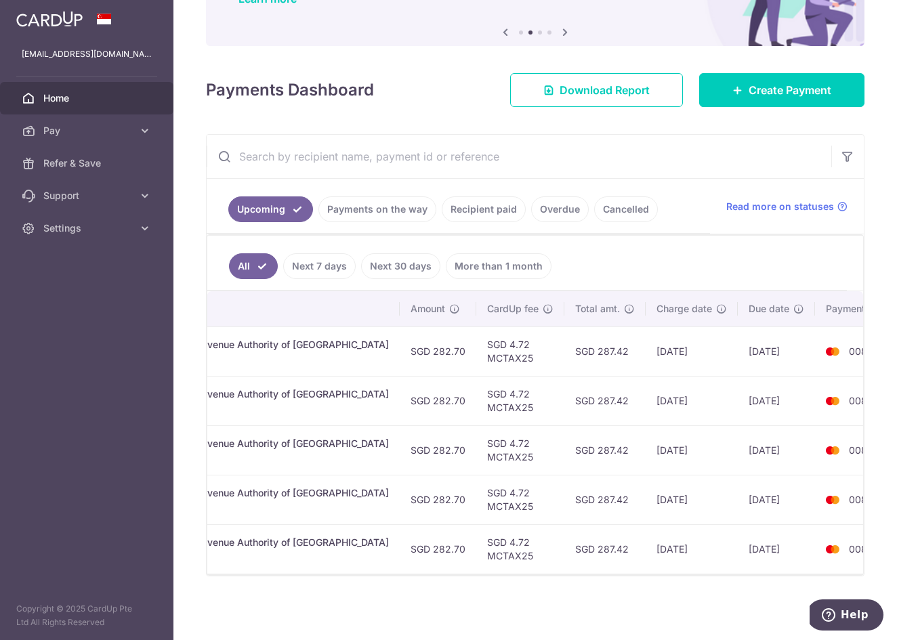
click at [496, 209] on link "Recipient paid" at bounding box center [484, 210] width 84 height 26
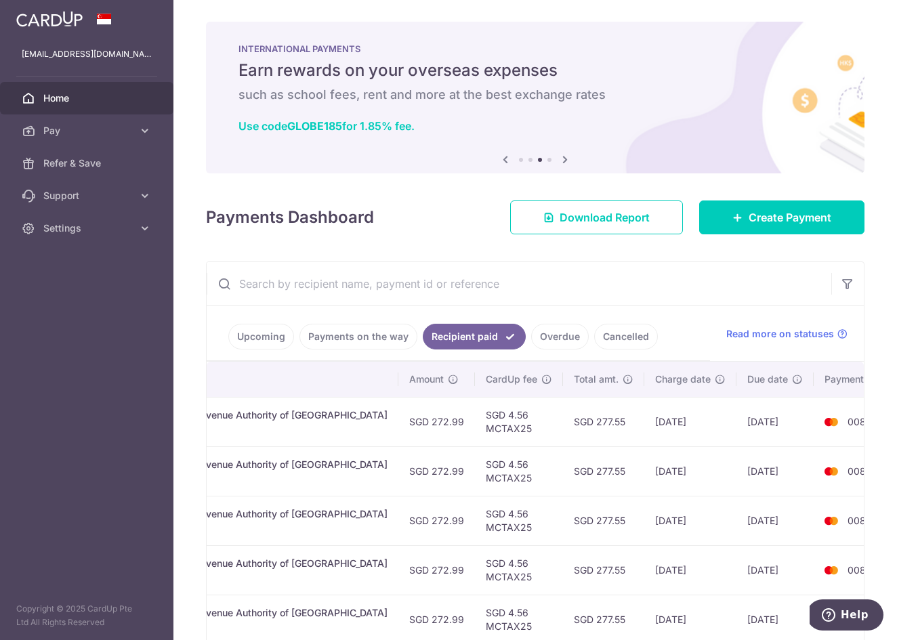
scroll to position [0, 351]
drag, startPoint x: 703, startPoint y: 420, endPoint x: 719, endPoint y: 420, distance: 16.3
click at [738, 420] on td "[DATE]" at bounding box center [776, 421] width 77 height 49
click at [695, 327] on ul "Upcoming Payments on the way Recipient paid Overdue Cancelled" at bounding box center [459, 333] width 504 height 55
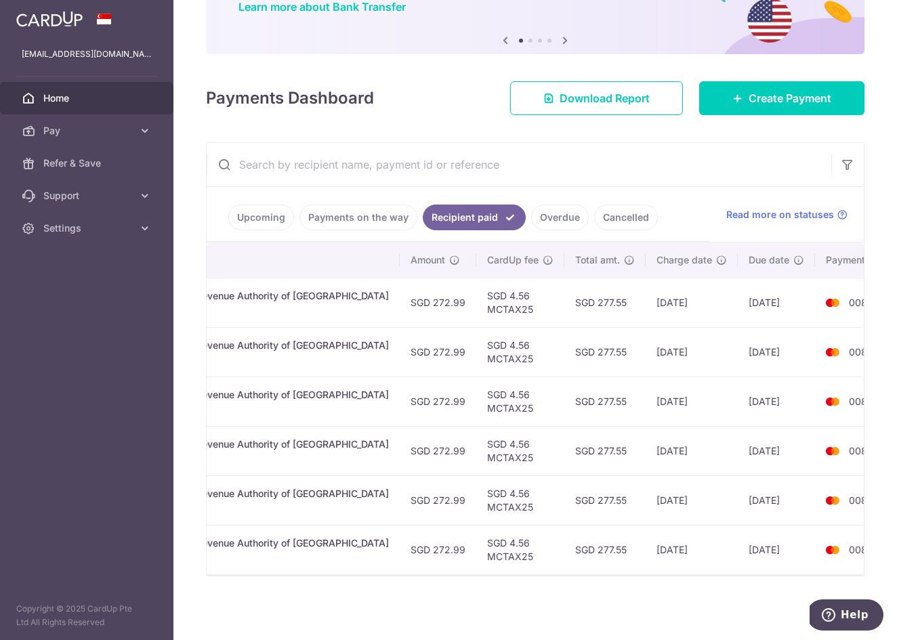
click at [358, 211] on link "Payments on the way" at bounding box center [359, 218] width 118 height 26
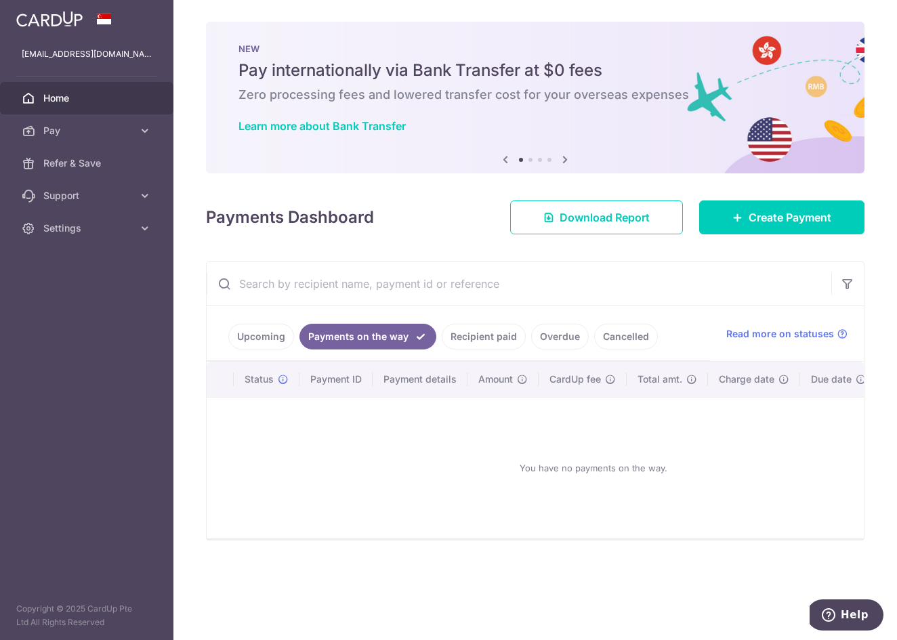
click at [265, 331] on link "Upcoming" at bounding box center [261, 337] width 66 height 26
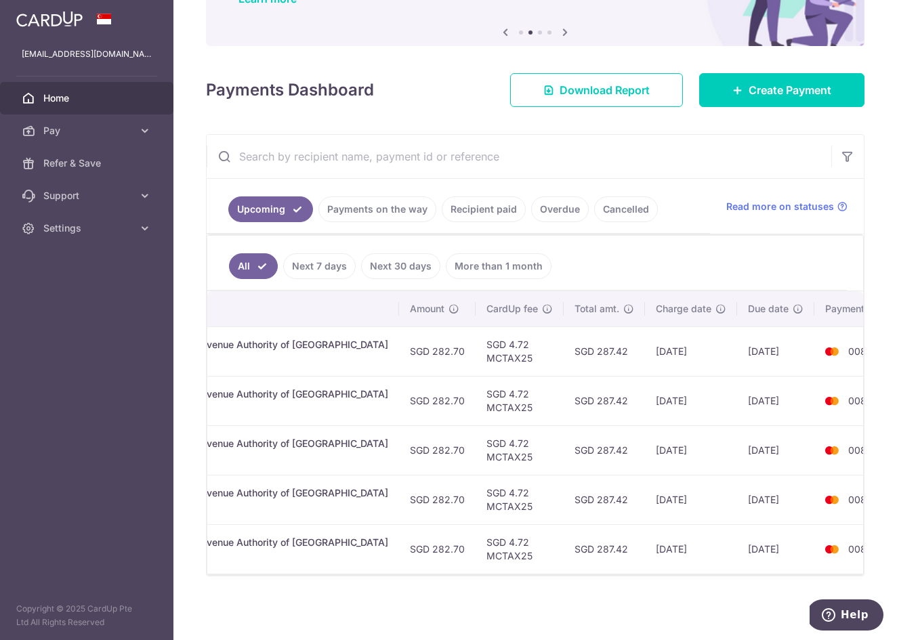
scroll to position [0, 325]
click at [375, 205] on link "Payments on the way" at bounding box center [378, 210] width 118 height 26
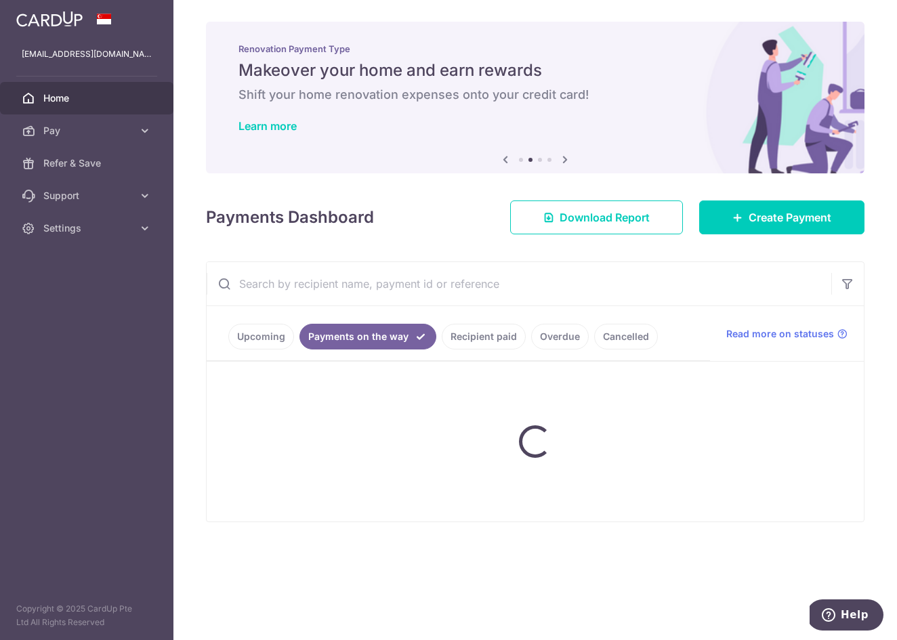
scroll to position [0, 0]
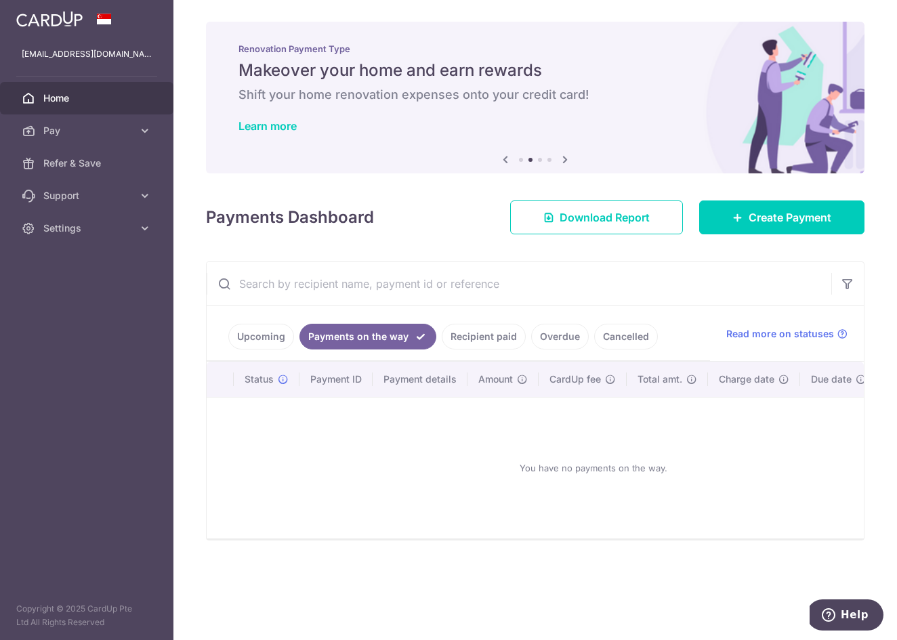
click at [462, 336] on link "Recipient paid" at bounding box center [484, 337] width 84 height 26
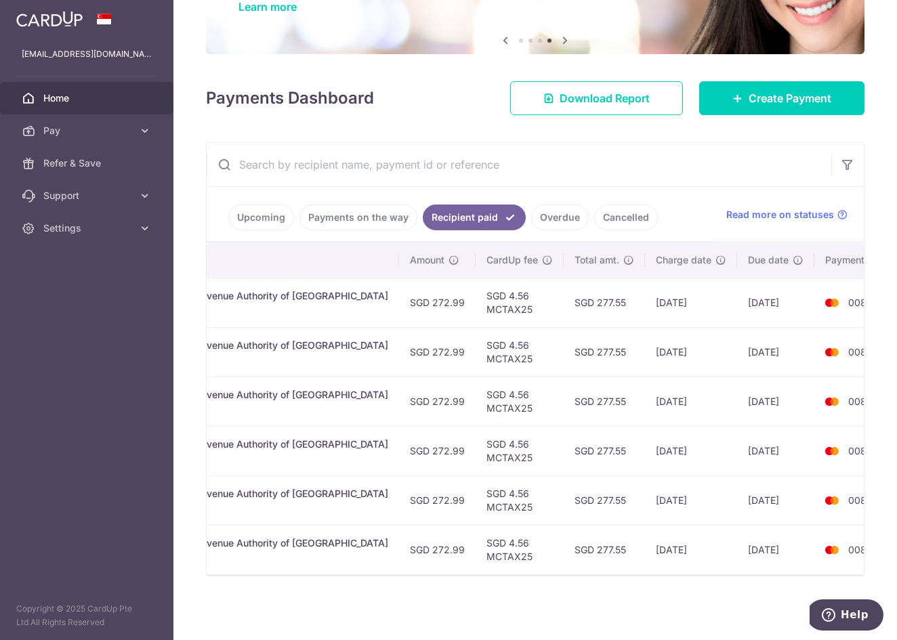
scroll to position [0, 351]
click at [271, 228] on link "Upcoming" at bounding box center [261, 218] width 66 height 26
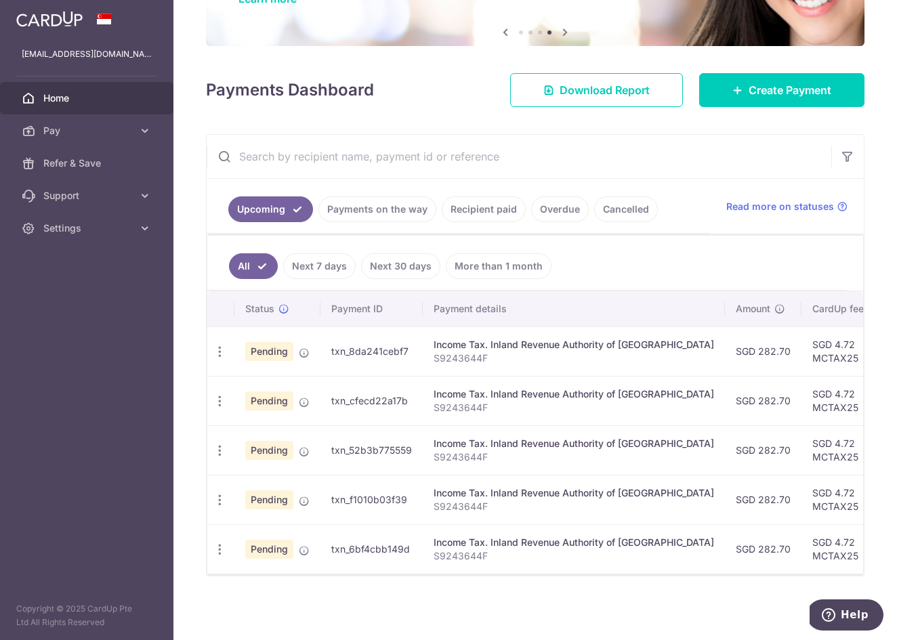
scroll to position [127, 0]
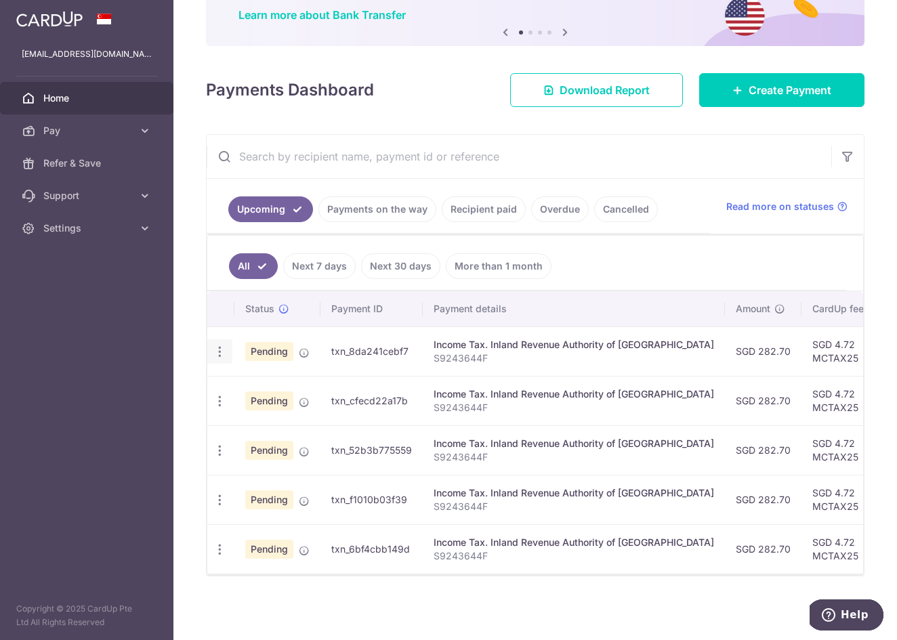
click at [223, 353] on icon "button" at bounding box center [220, 352] width 14 height 14
click at [629, 254] on ul "All Next 7 days Next 30 days More than 1 month" at bounding box center [527, 263] width 640 height 55
click at [81, 136] on span "Pay" at bounding box center [87, 131] width 89 height 14
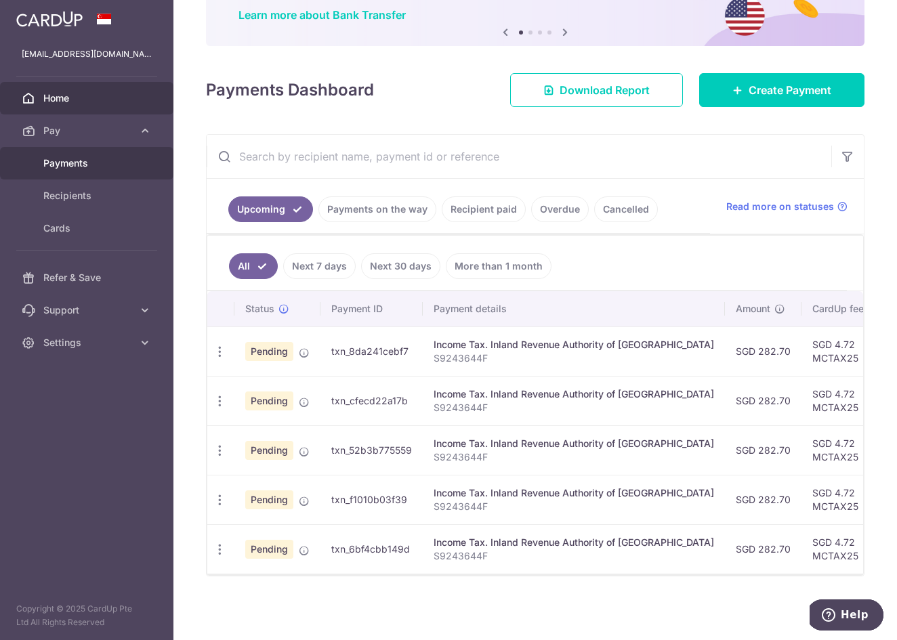
click at [129, 173] on link "Payments" at bounding box center [86, 163] width 173 height 33
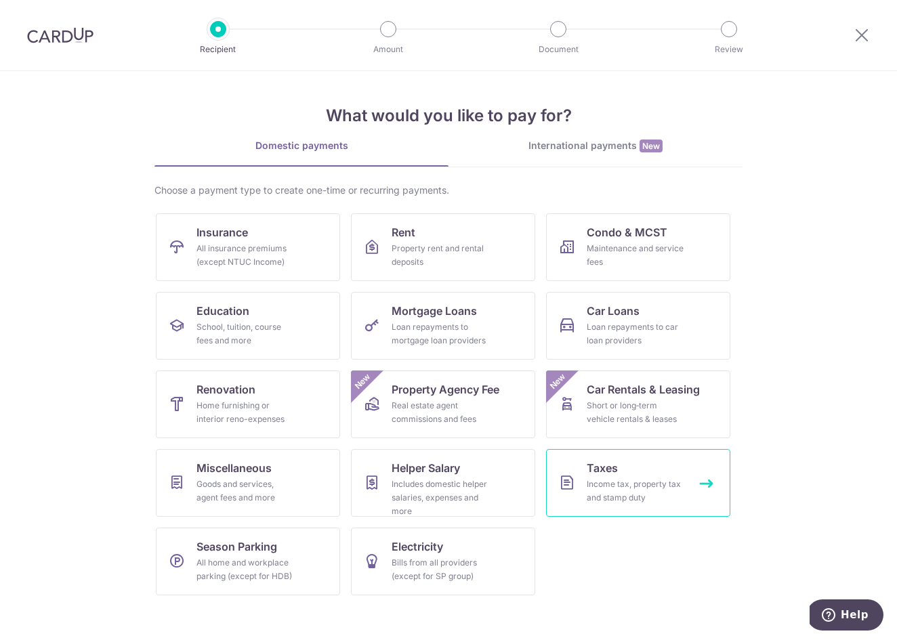
click at [668, 468] on link "Taxes Income tax, property tax and stamp duty" at bounding box center [638, 483] width 184 height 68
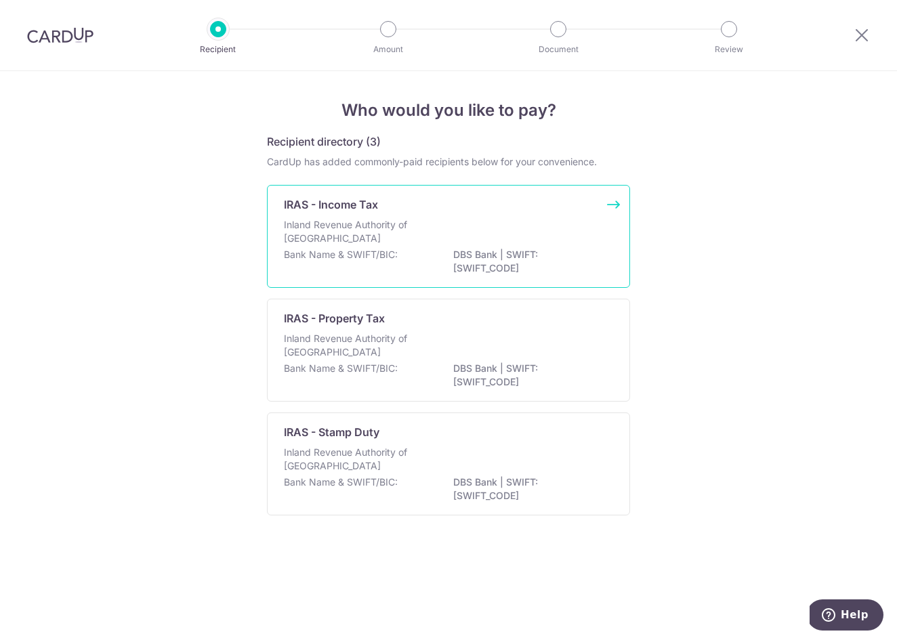
click at [445, 248] on div "Bank Name & SWIFT/BIC: DBS Bank | SWIFT: [SWIFT_CODE]" at bounding box center [448, 262] width 329 height 28
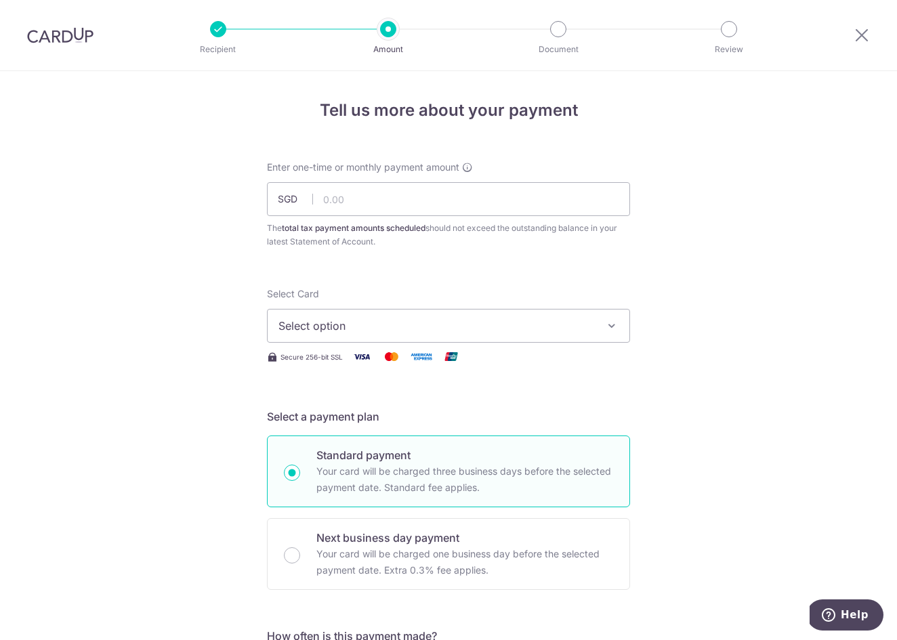
click at [66, 50] on div at bounding box center [60, 35] width 121 height 70
click at [66, 47] on div at bounding box center [60, 35] width 121 height 70
click at [66, 40] on img at bounding box center [60, 35] width 66 height 16
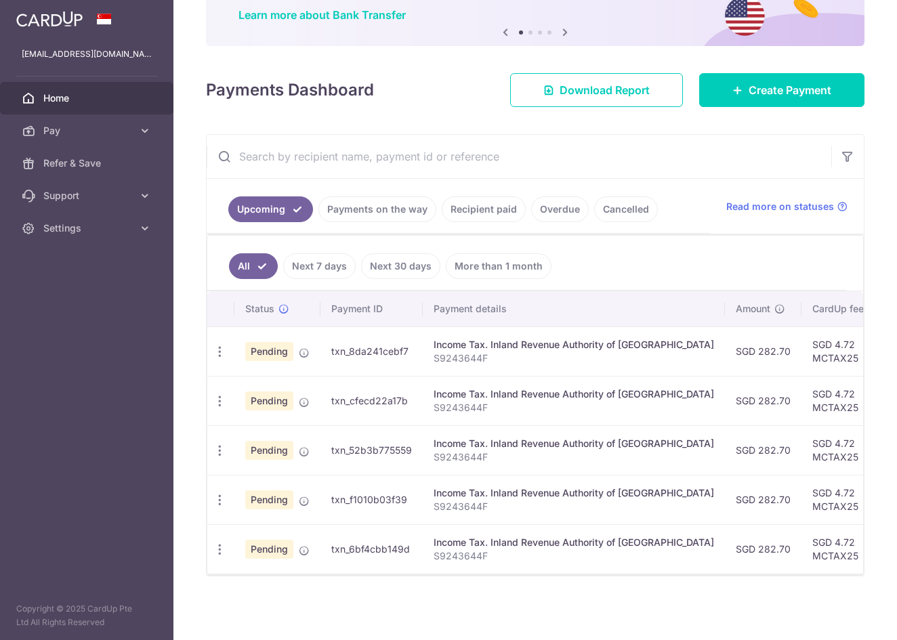
scroll to position [111, 0]
click at [495, 216] on link "Recipient paid" at bounding box center [484, 210] width 84 height 26
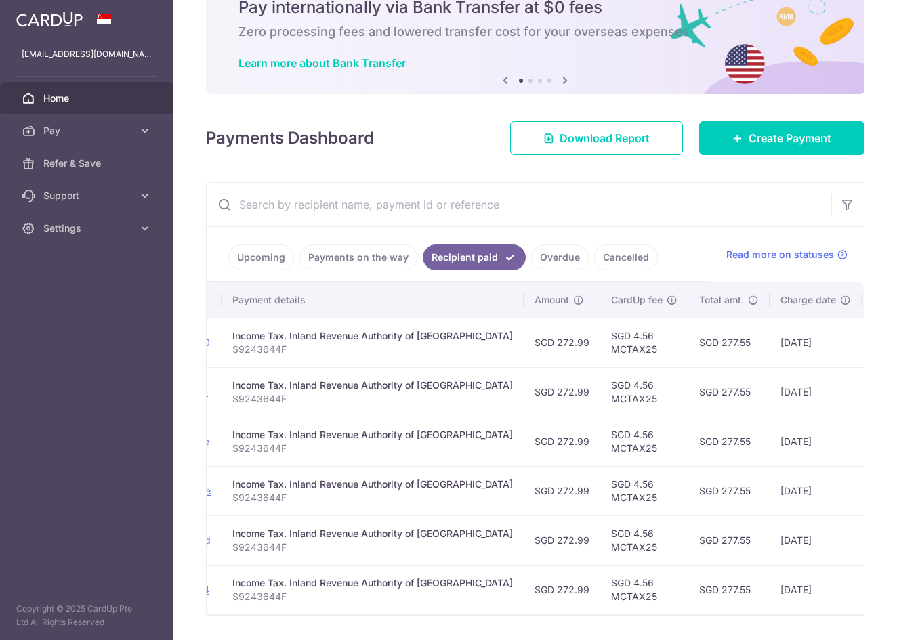
scroll to position [64, 0]
drag, startPoint x: 357, startPoint y: 196, endPoint x: 282, endPoint y: 266, distance: 102.6
click at [282, 266] on link "Upcoming" at bounding box center [261, 257] width 66 height 26
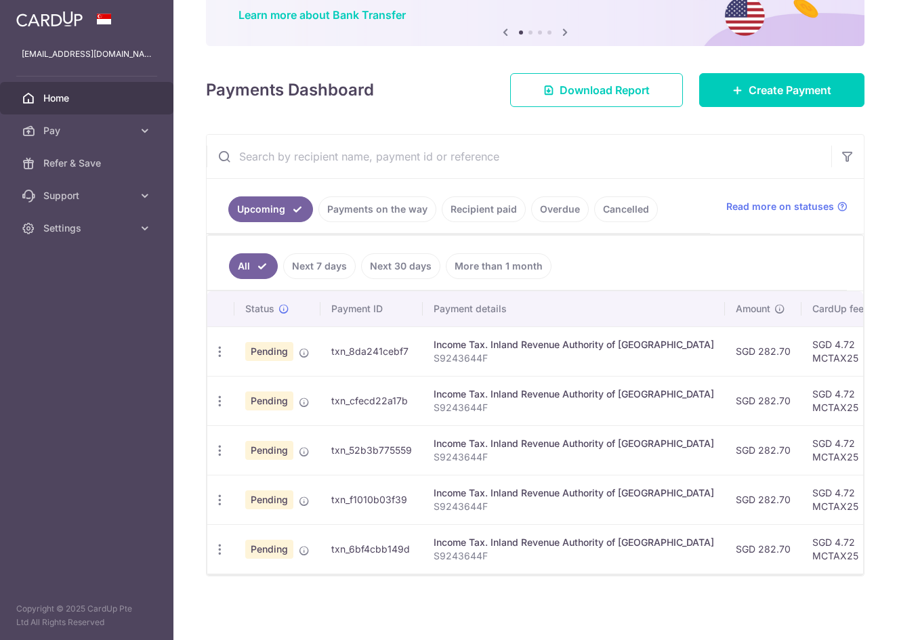
scroll to position [111, 0]
click at [487, 213] on link "Recipient paid" at bounding box center [484, 210] width 84 height 26
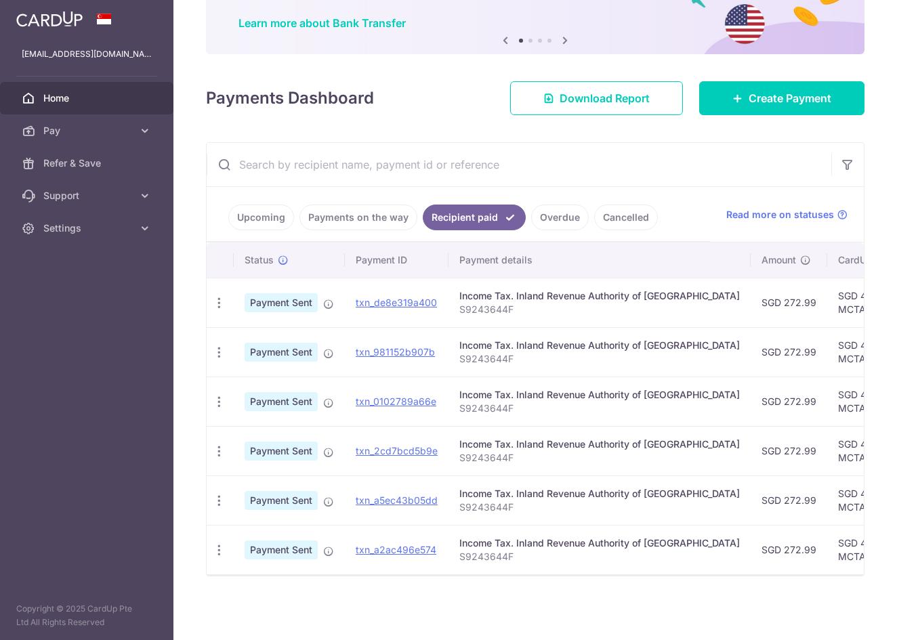
scroll to position [103, 0]
click at [268, 223] on link "Upcoming" at bounding box center [261, 218] width 66 height 26
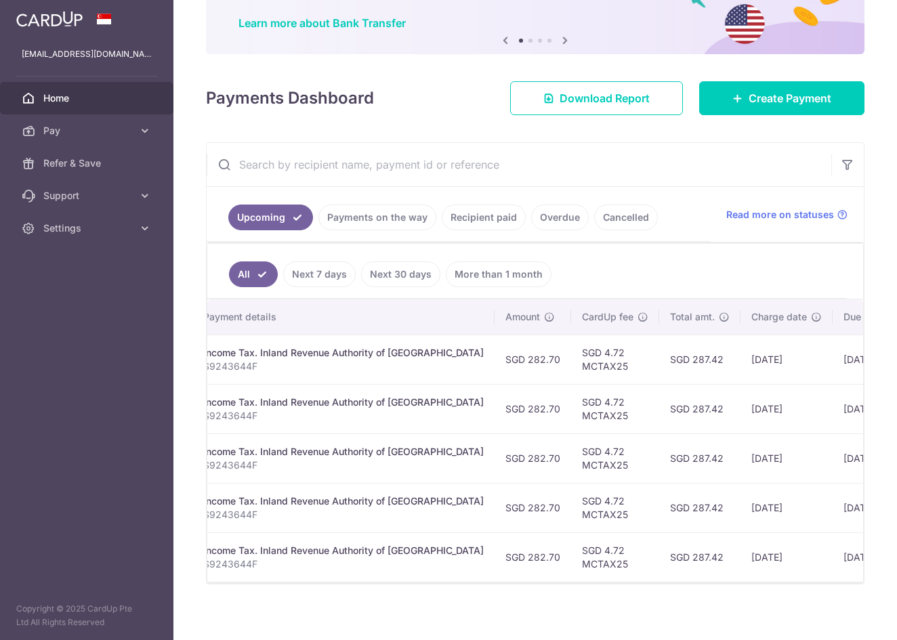
scroll to position [0, 232]
